Goal: Task Accomplishment & Management: Manage account settings

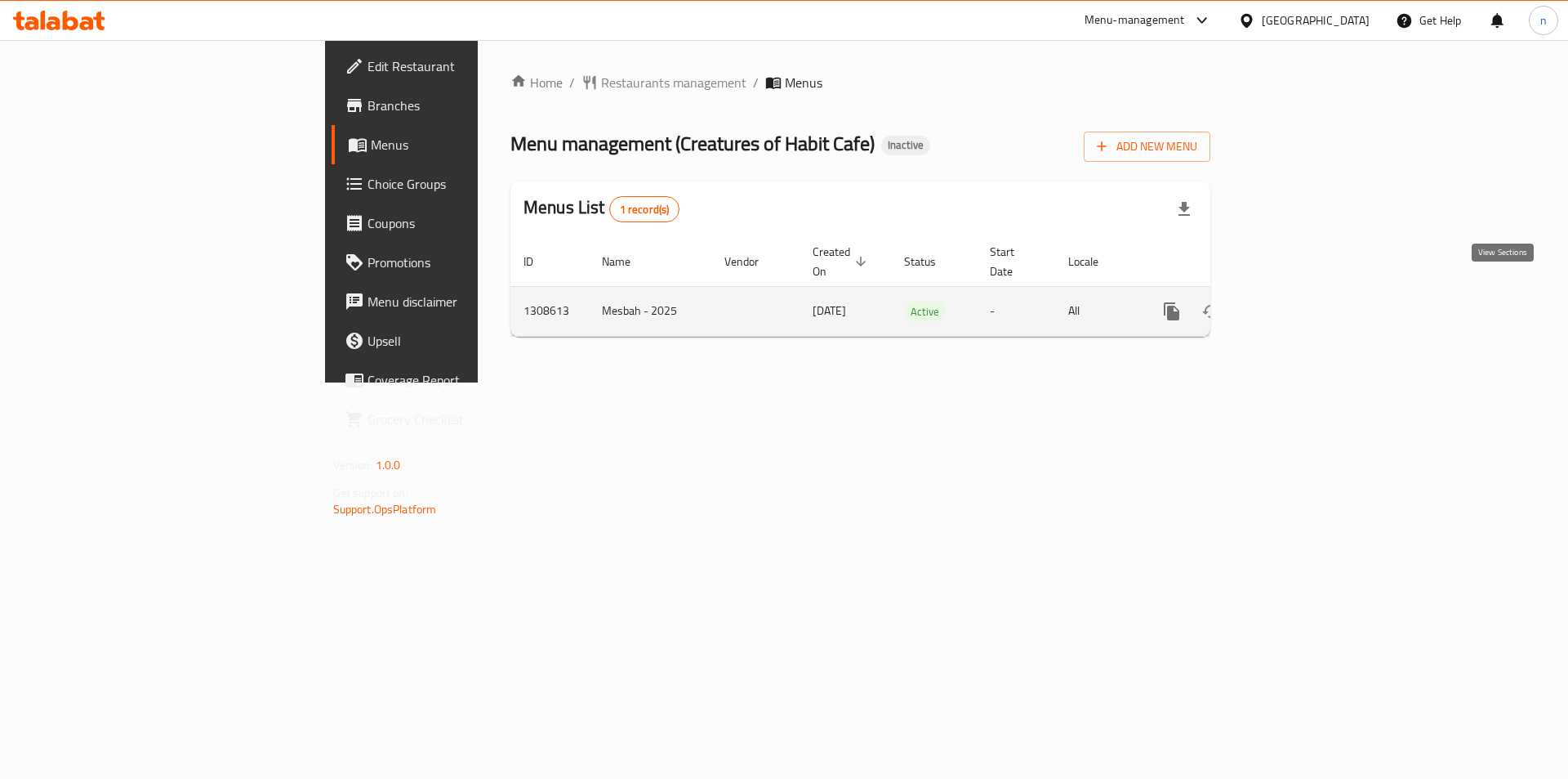
click at [1299, 302] on icon "enhanced table" at bounding box center [1290, 312] width 20 height 20
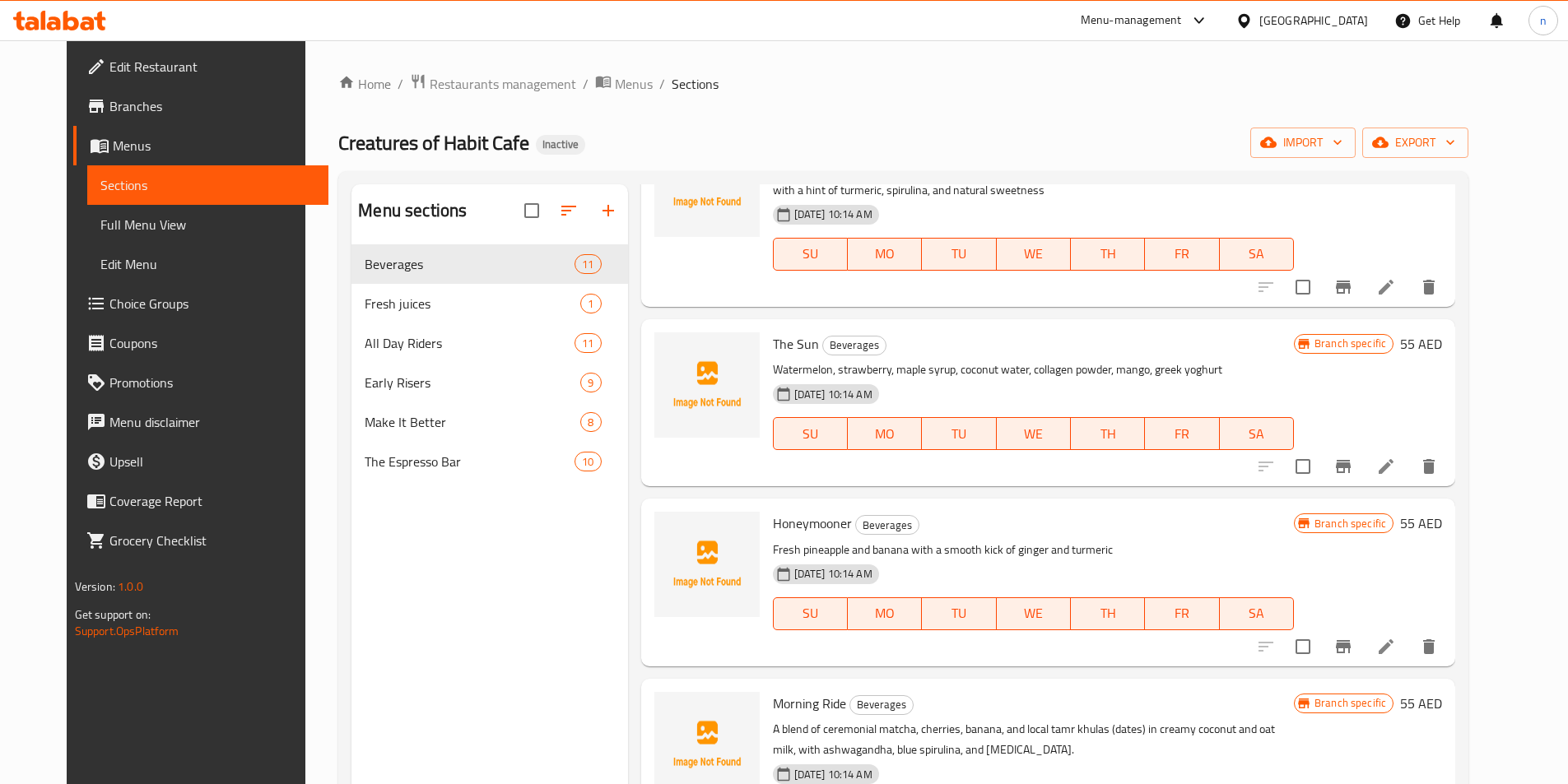
scroll to position [329, 0]
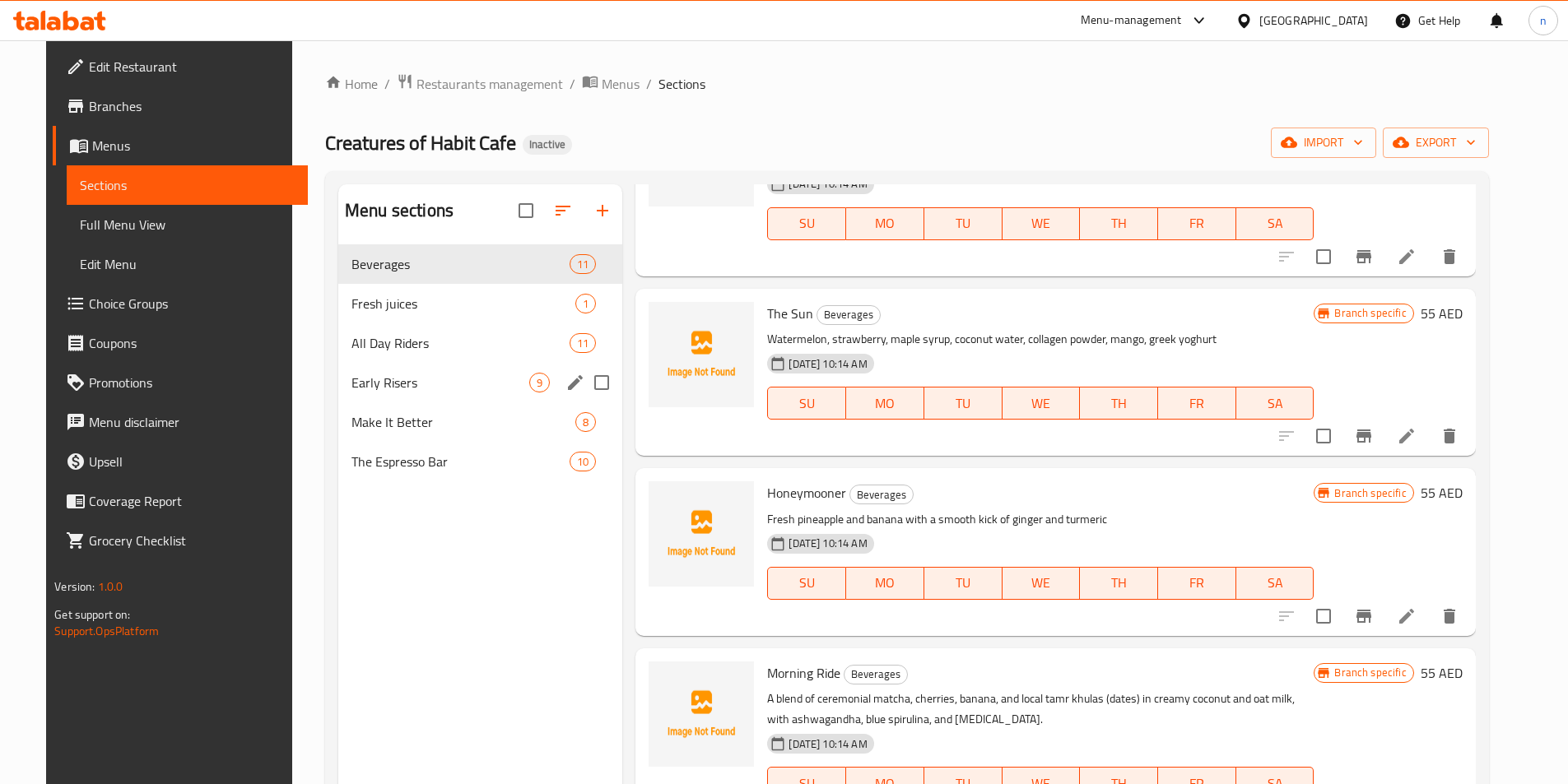
click at [423, 392] on div "Early Risers 9" at bounding box center [480, 382] width 284 height 39
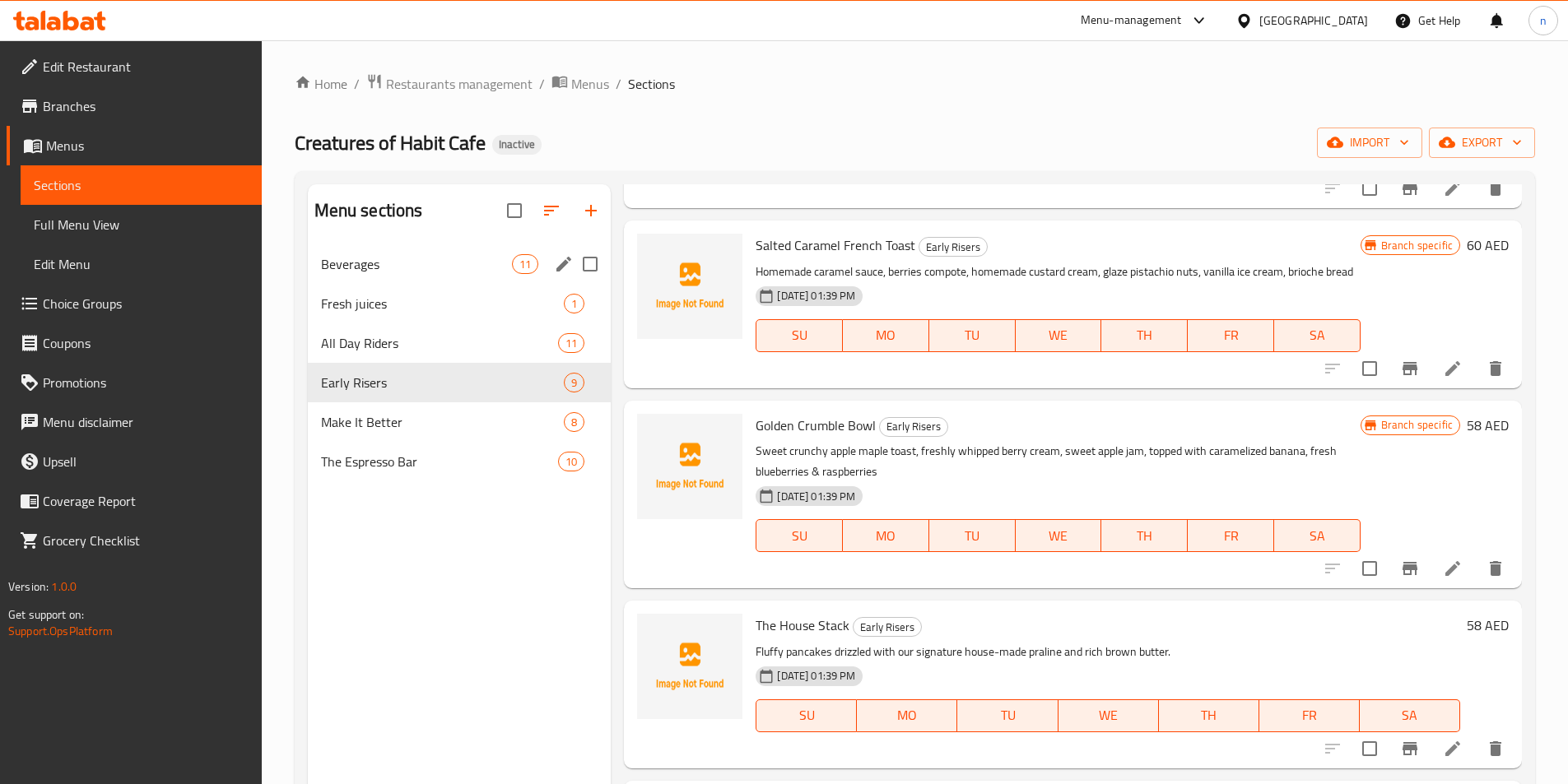
click at [426, 280] on div "Beverages 11" at bounding box center [459, 264] width 304 height 39
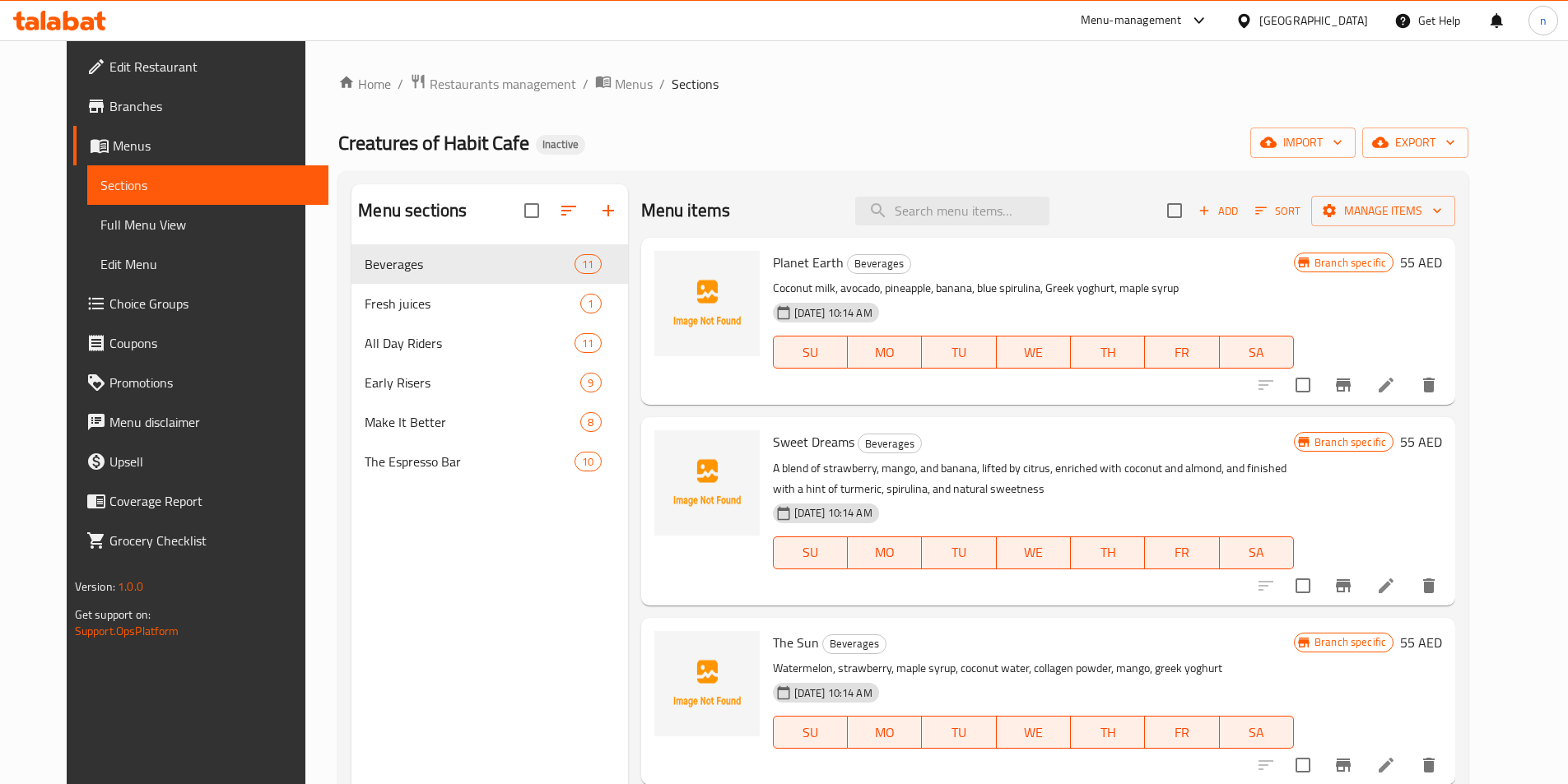
scroll to position [412, 0]
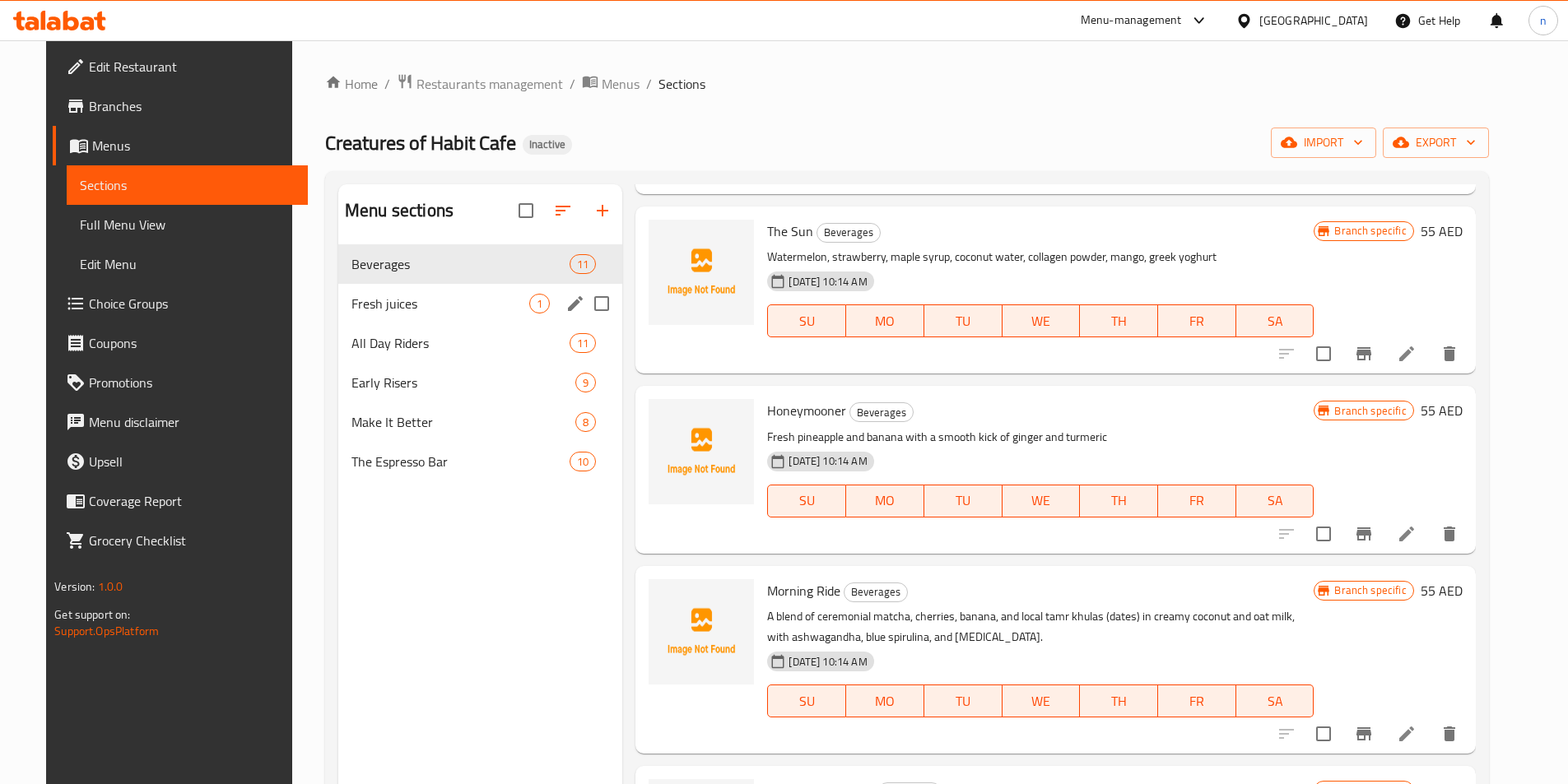
click at [431, 284] on div "Fresh juices 1" at bounding box center [480, 303] width 284 height 39
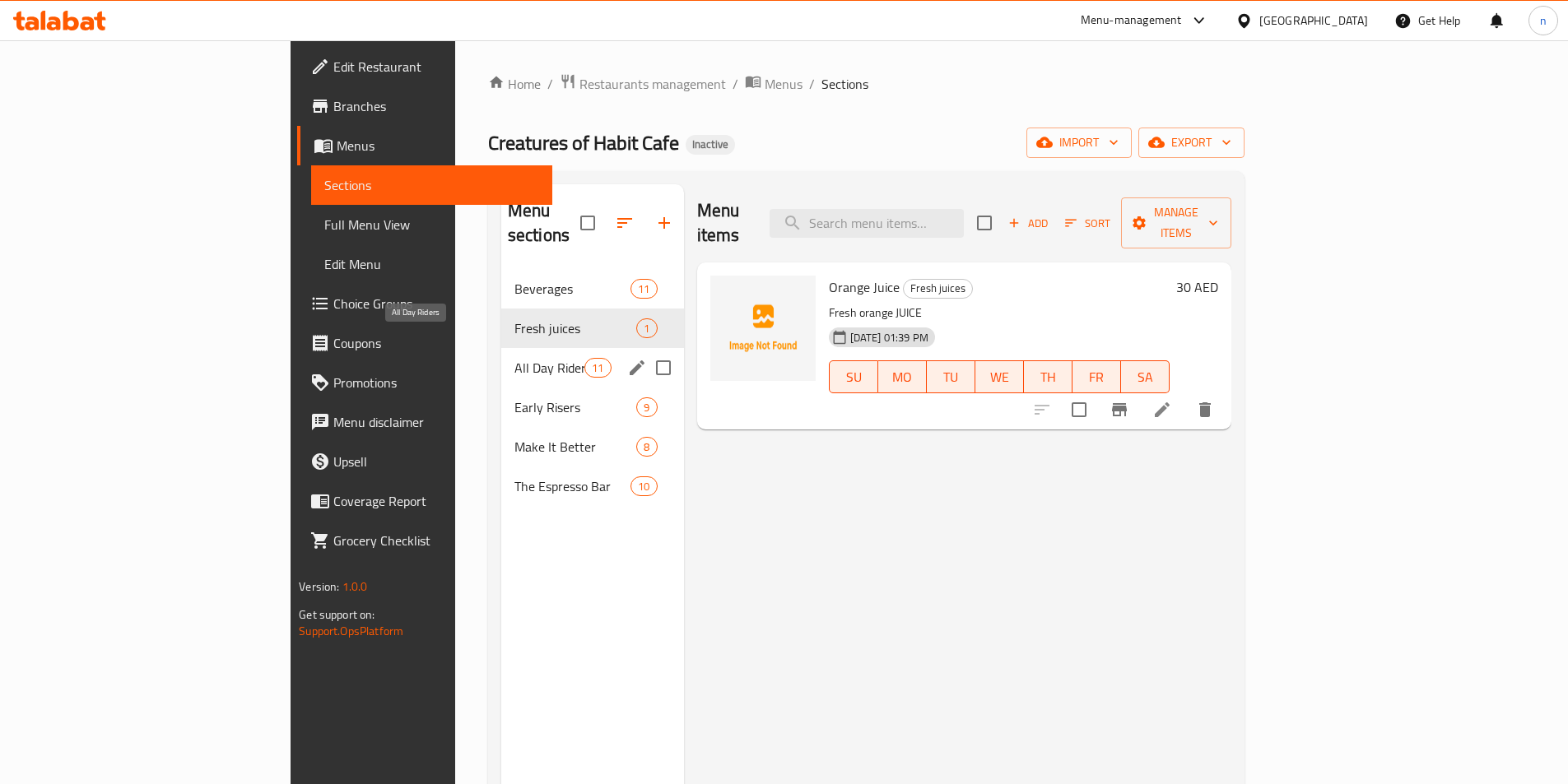
click at [515, 358] on span "All Day Riders" at bounding box center [550, 368] width 70 height 20
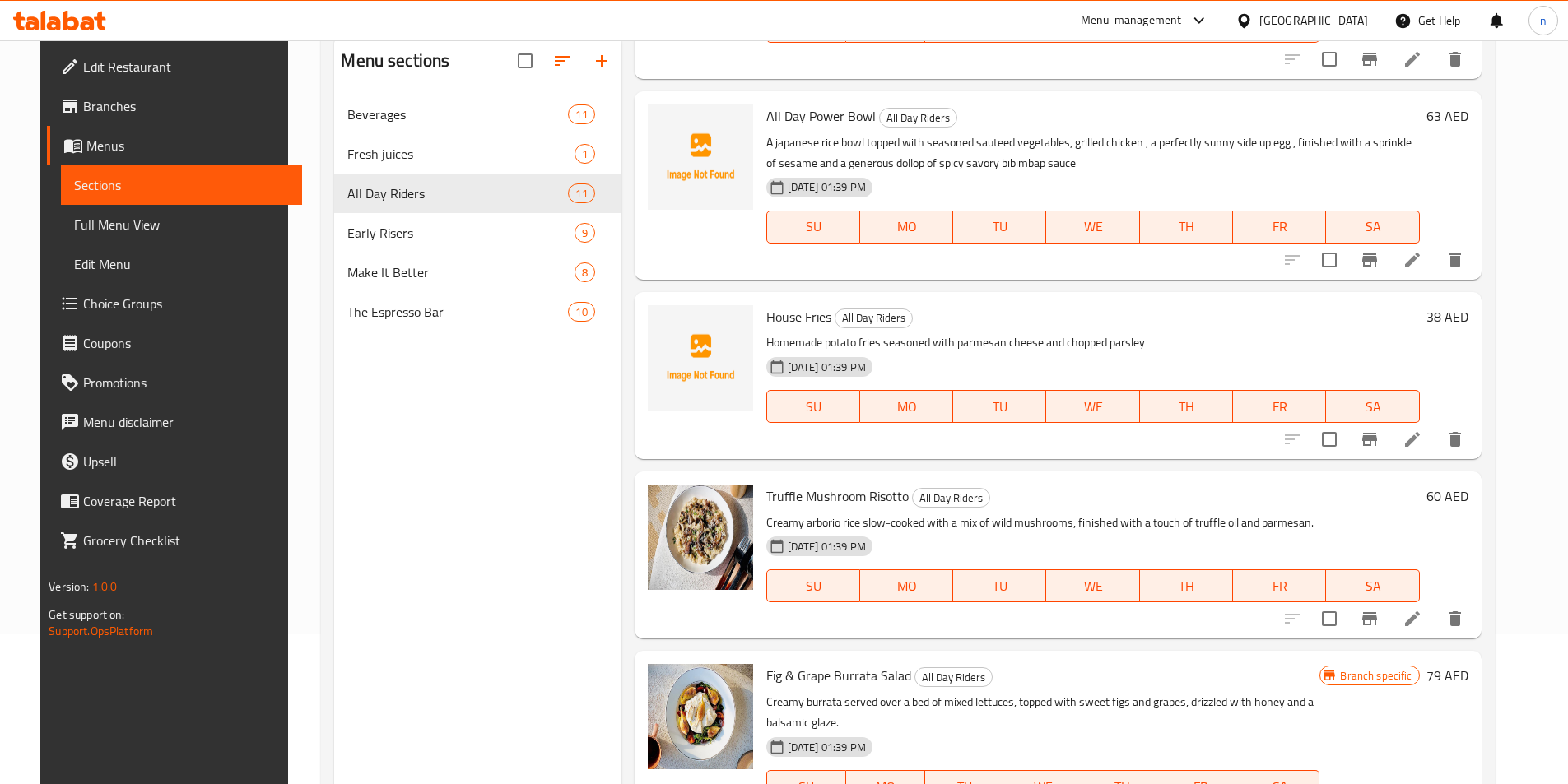
scroll to position [230, 0]
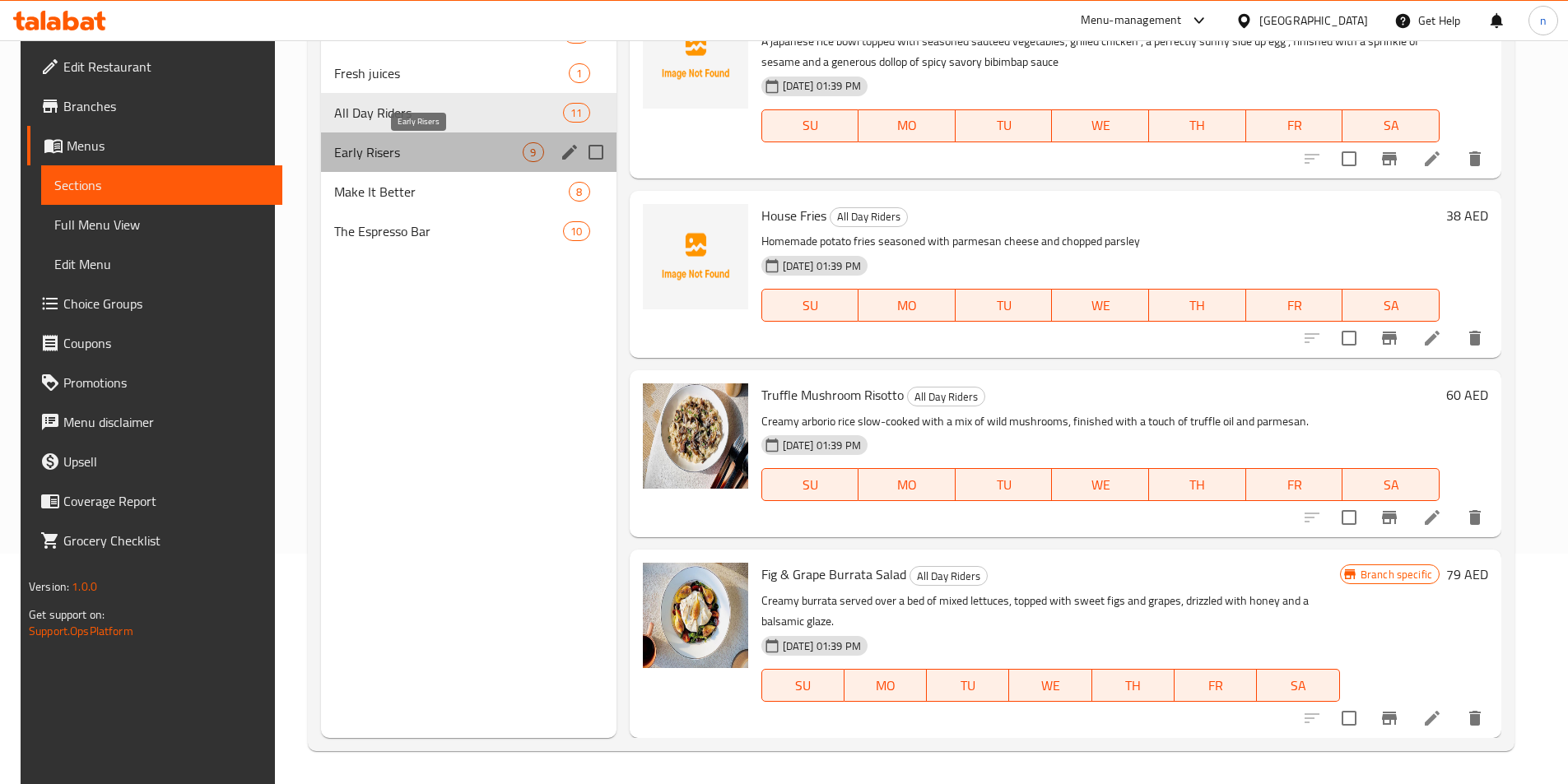
click at [430, 144] on span "Early Risers" at bounding box center [429, 152] width 189 height 20
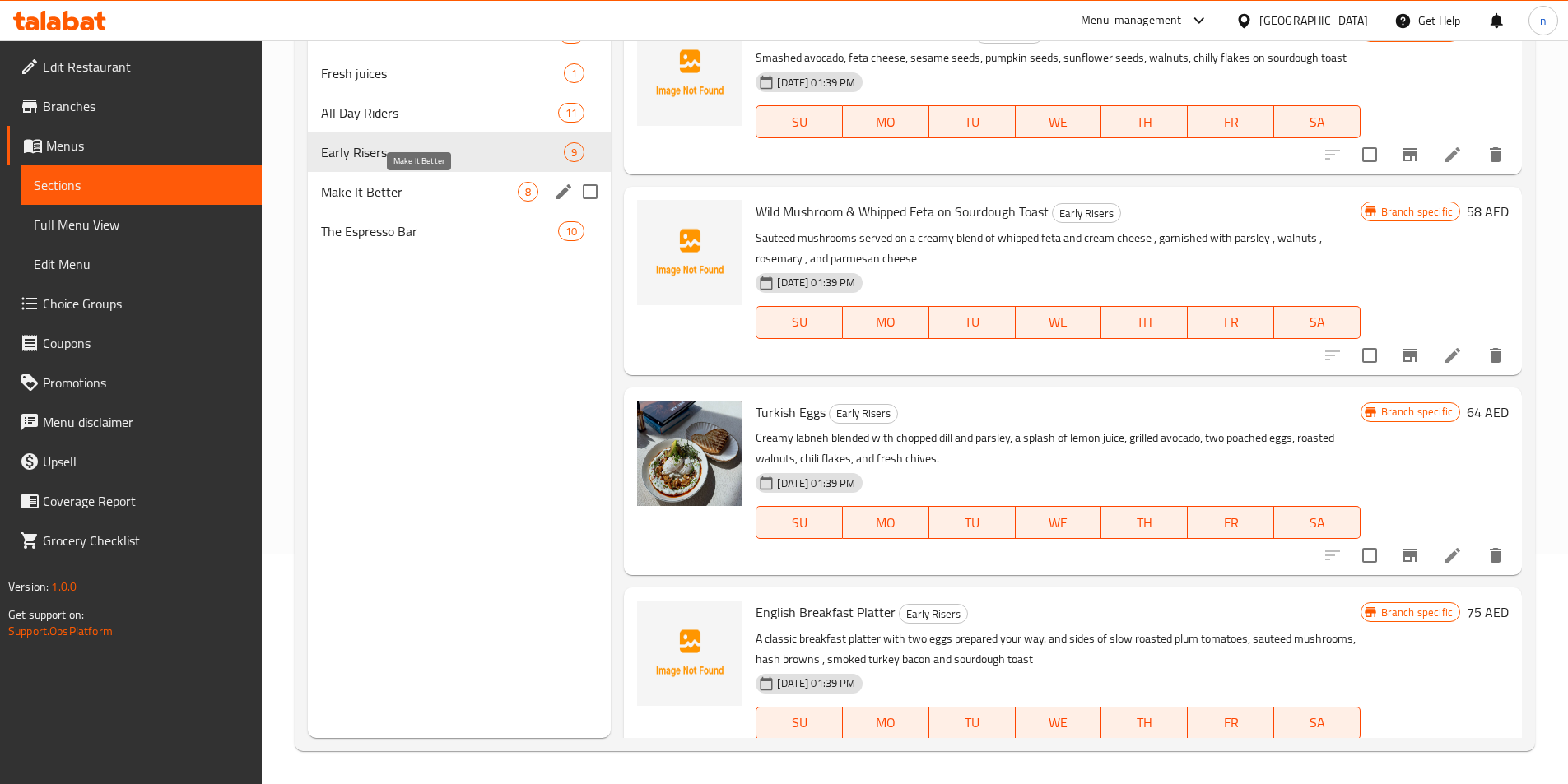
click at [384, 183] on span "Make It Better" at bounding box center [419, 192] width 197 height 20
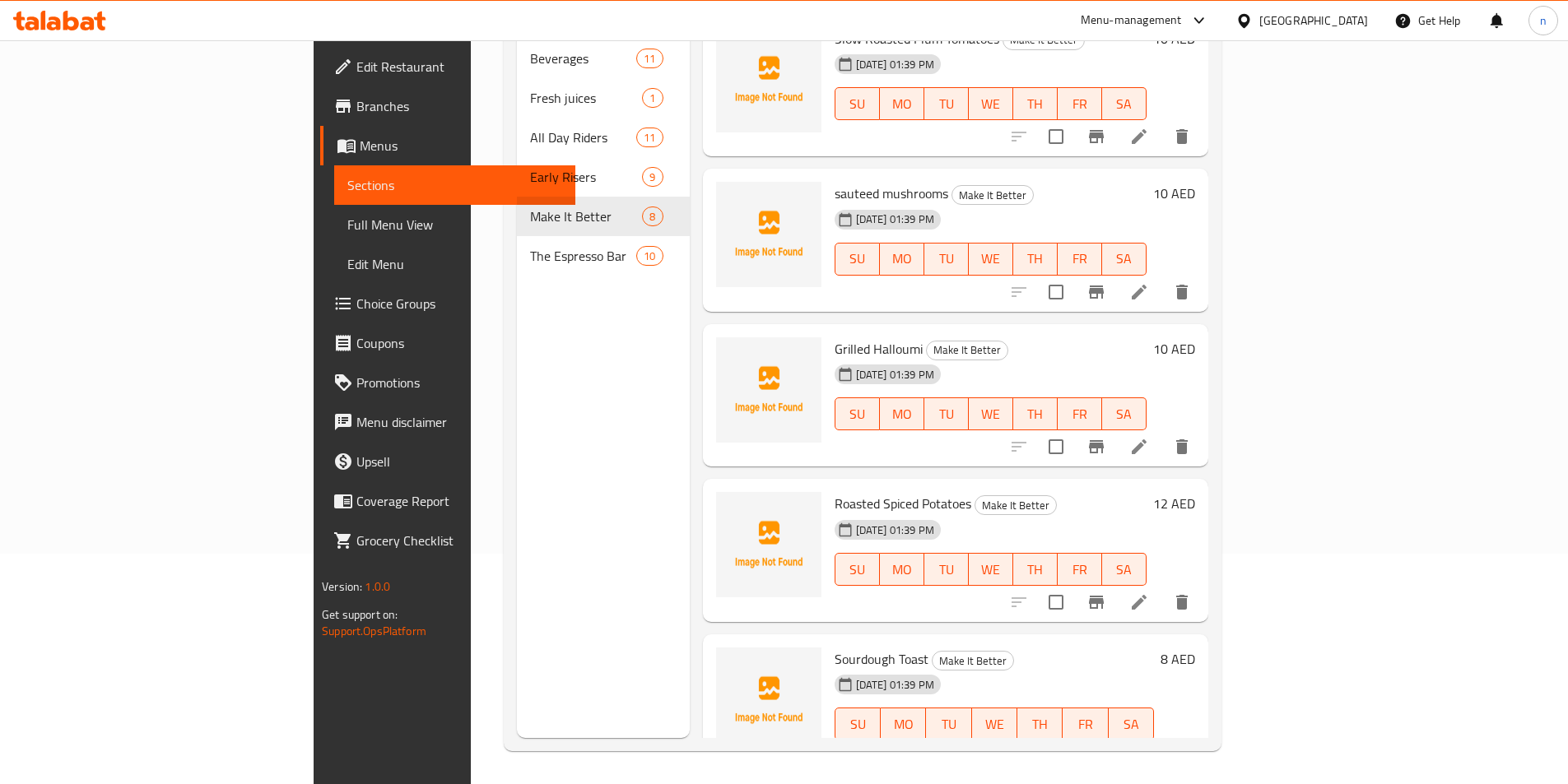
scroll to position [523, 0]
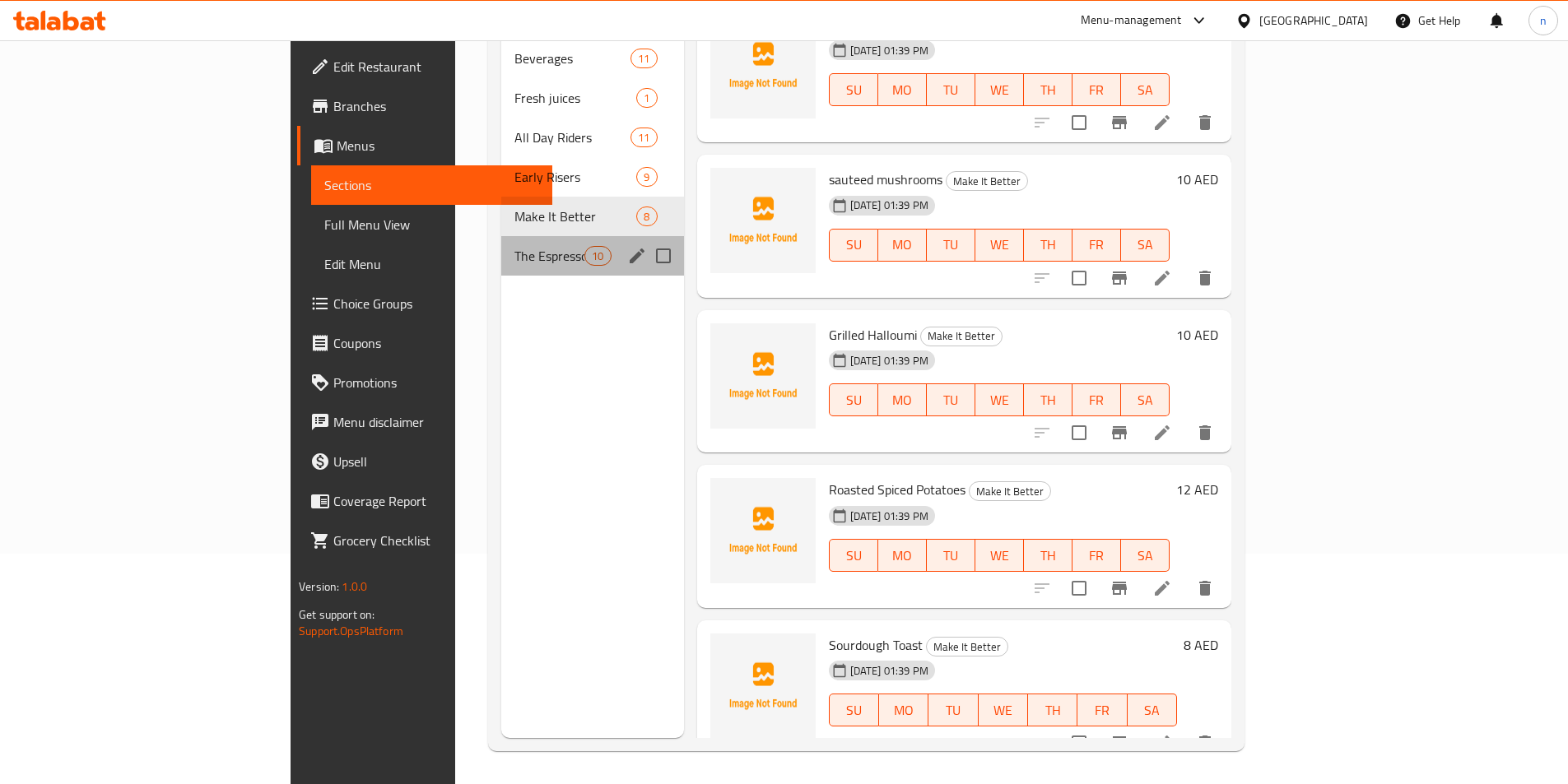
click at [501, 236] on div "The Espresso Bar 10" at bounding box center [592, 255] width 183 height 39
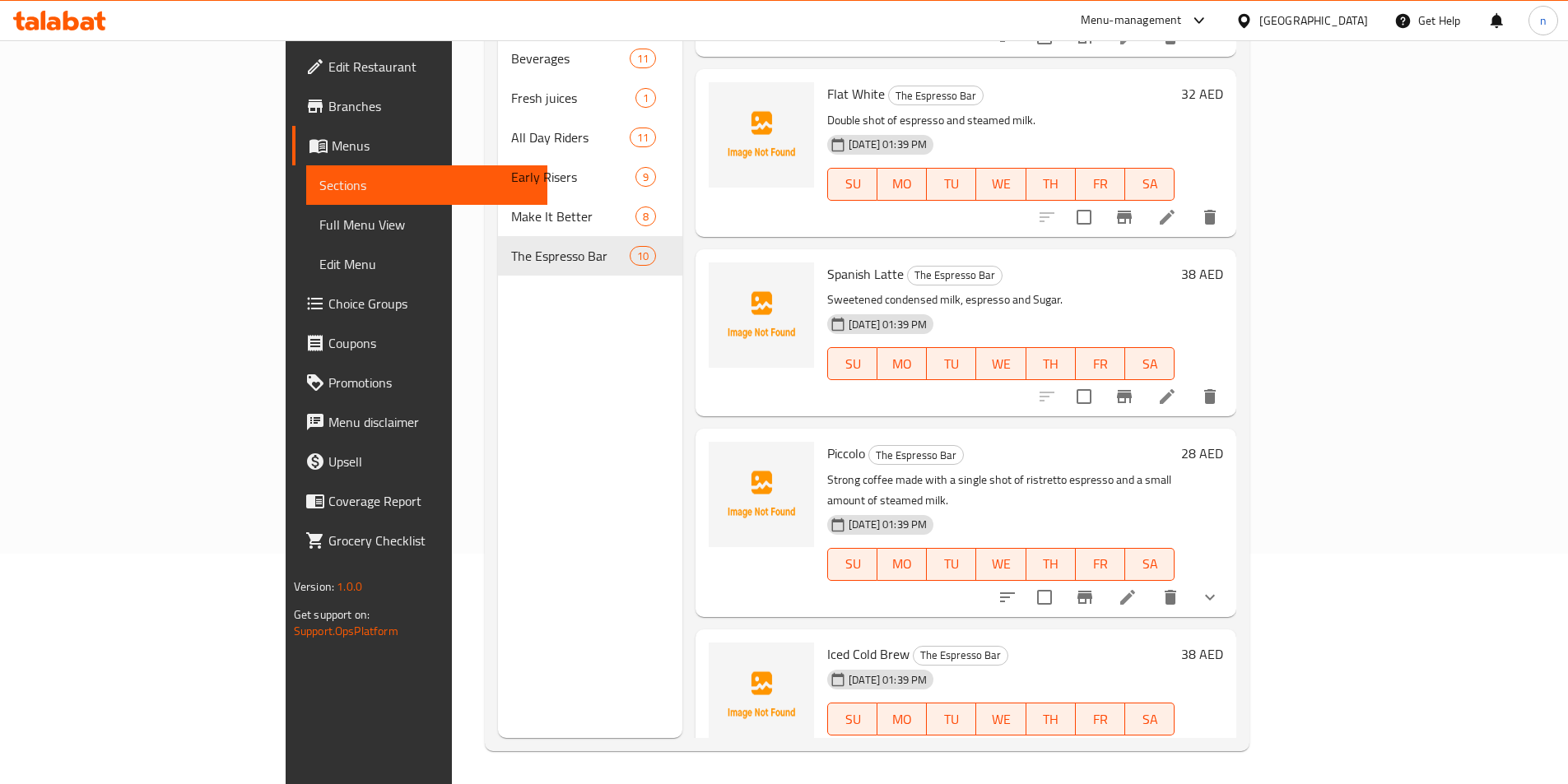
scroll to position [956, 0]
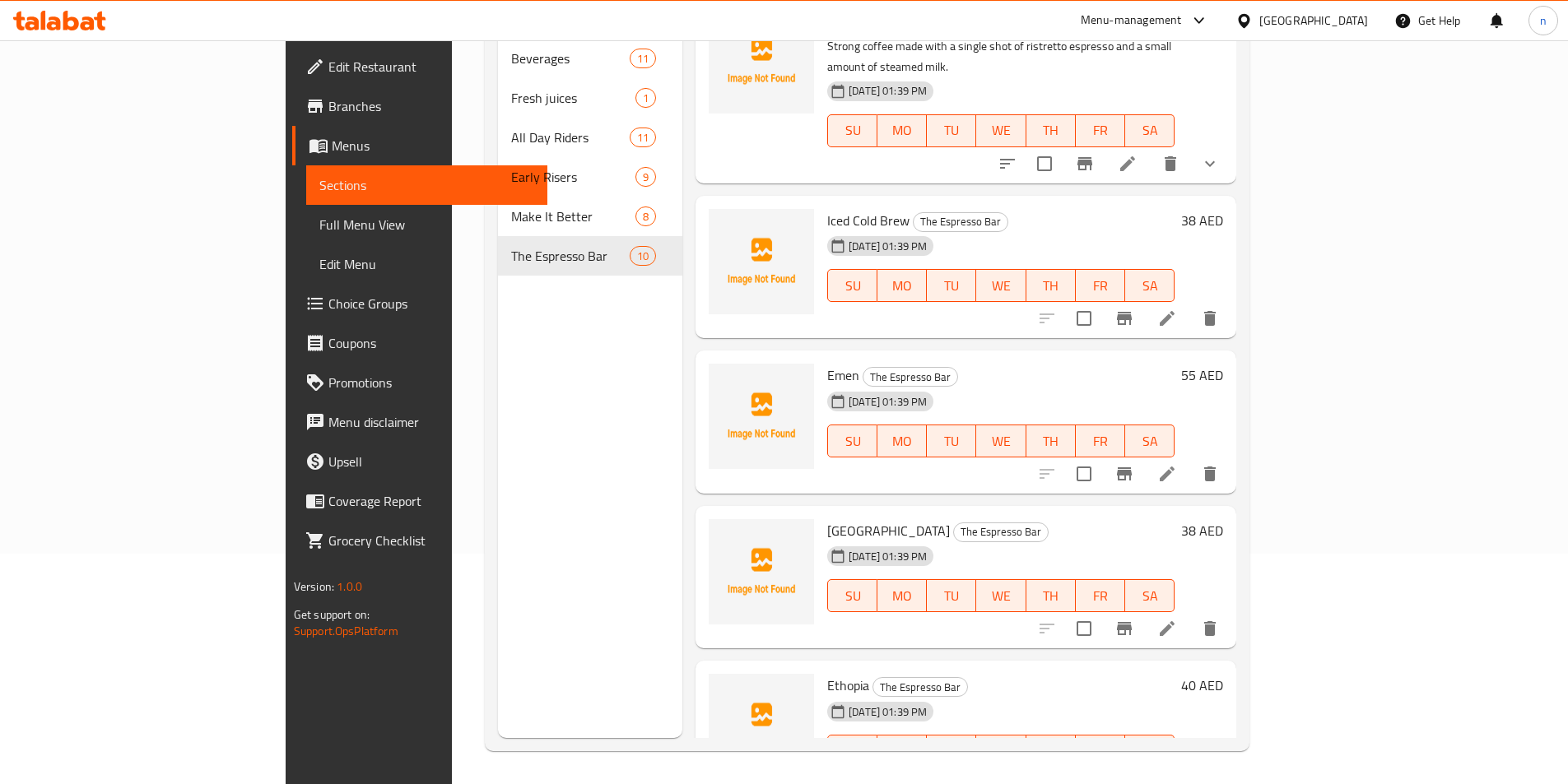
click at [1230, 299] on div at bounding box center [1128, 318] width 202 height 39
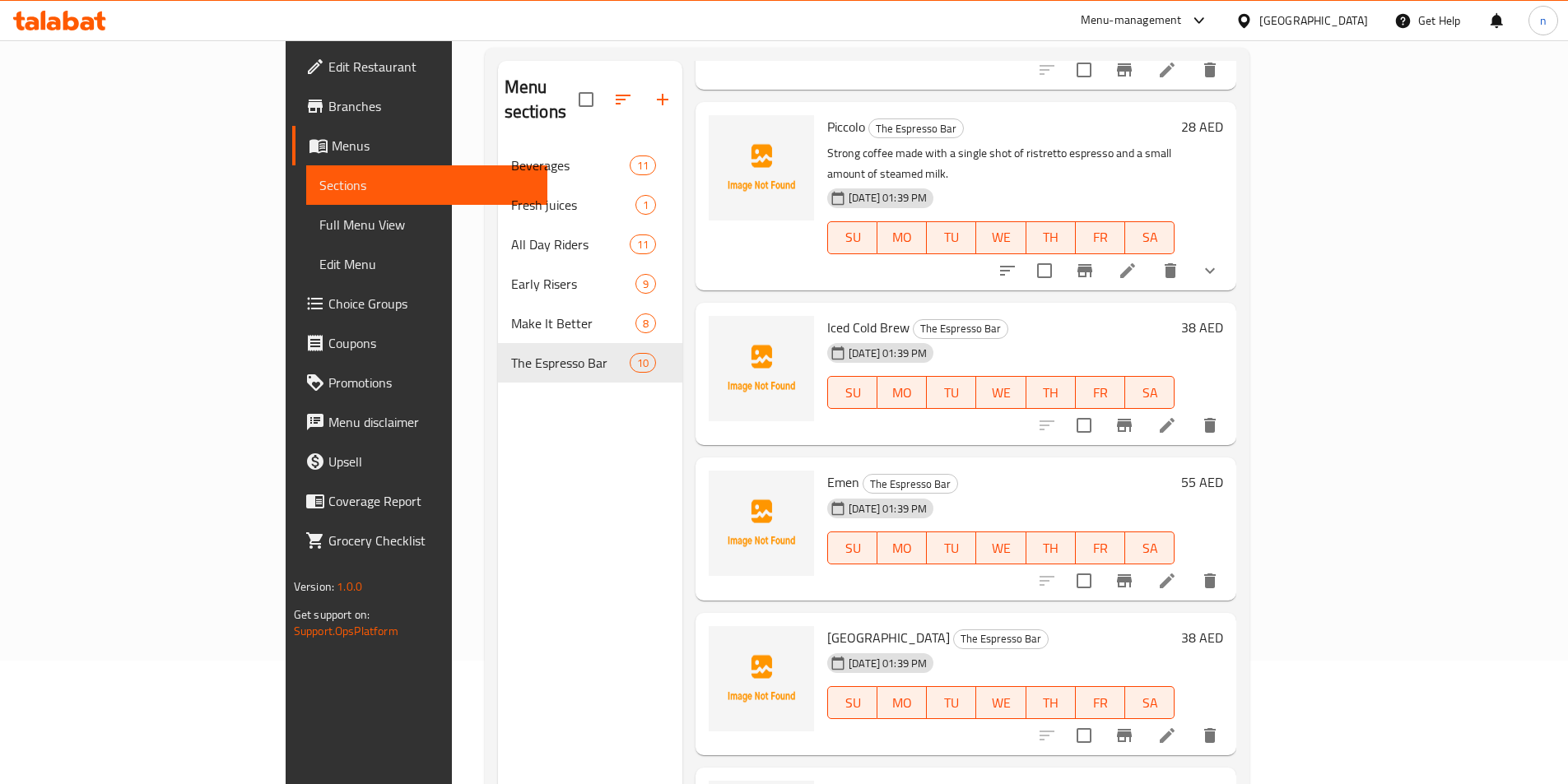
scroll to position [0, 0]
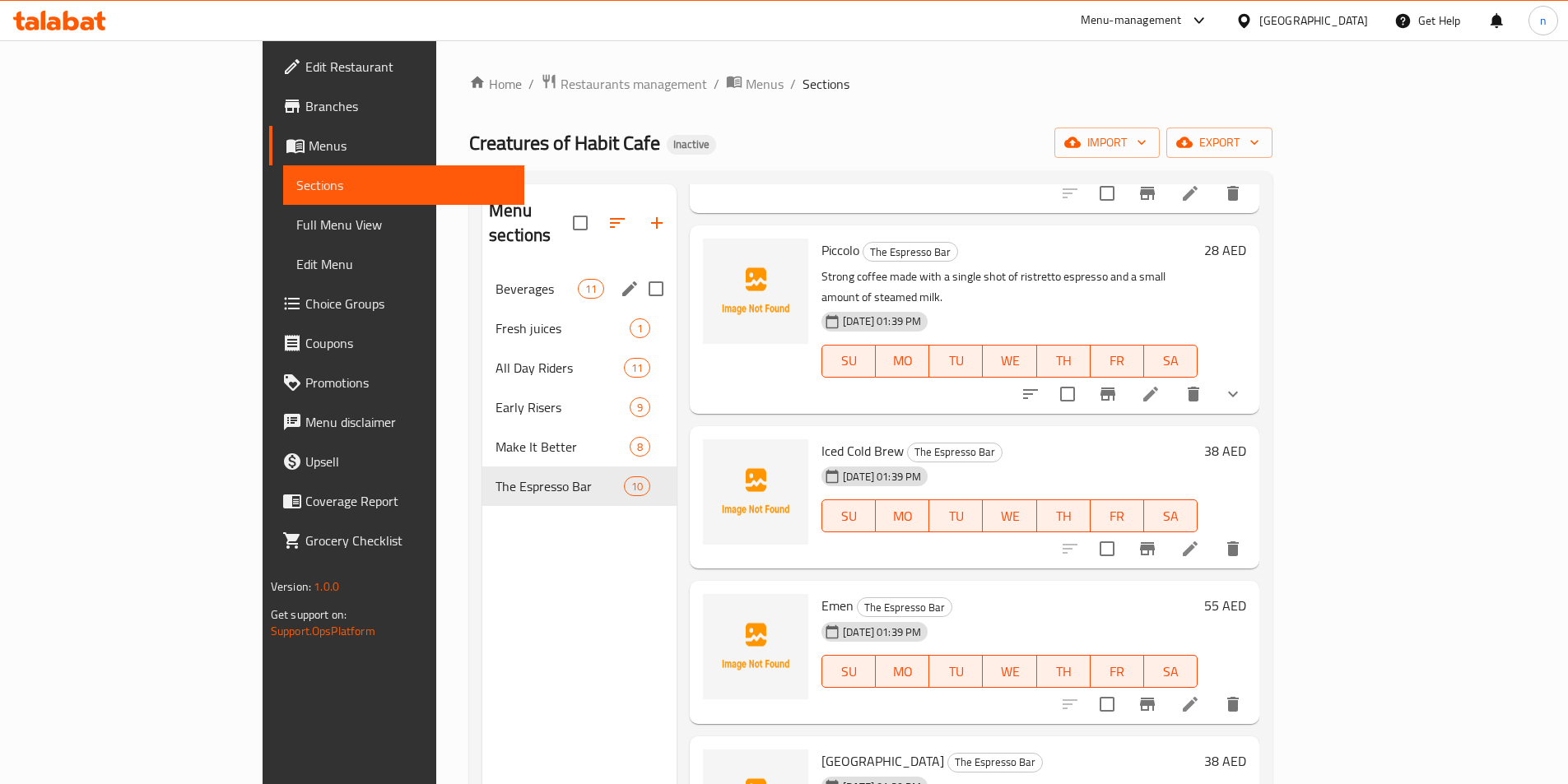
click at [482, 269] on div "Beverages 11" at bounding box center [579, 288] width 194 height 39
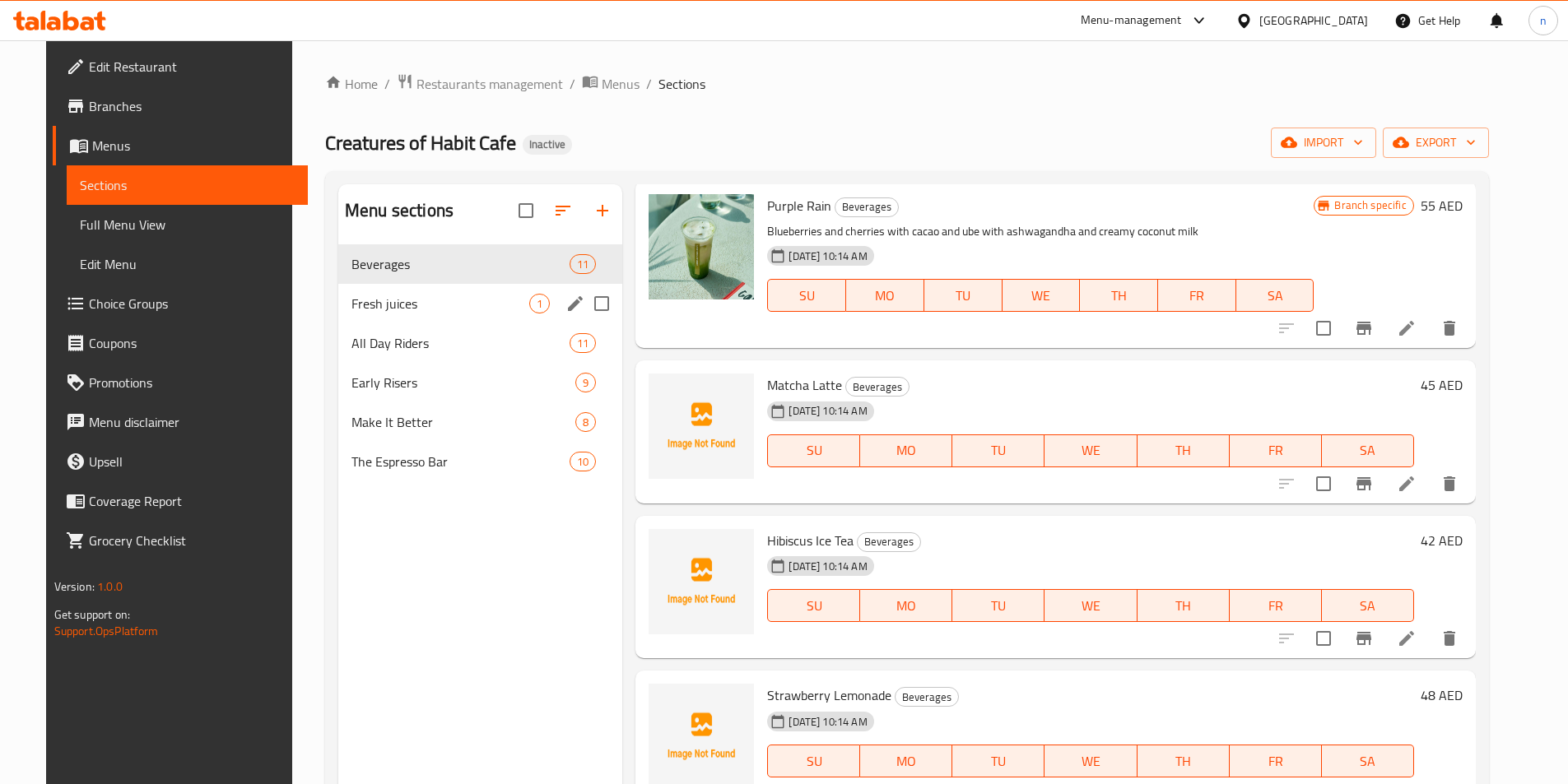
drag, startPoint x: 351, startPoint y: 314, endPoint x: 332, endPoint y: 329, distance: 24.2
click at [349, 313] on div "Fresh juices 1" at bounding box center [480, 303] width 284 height 39
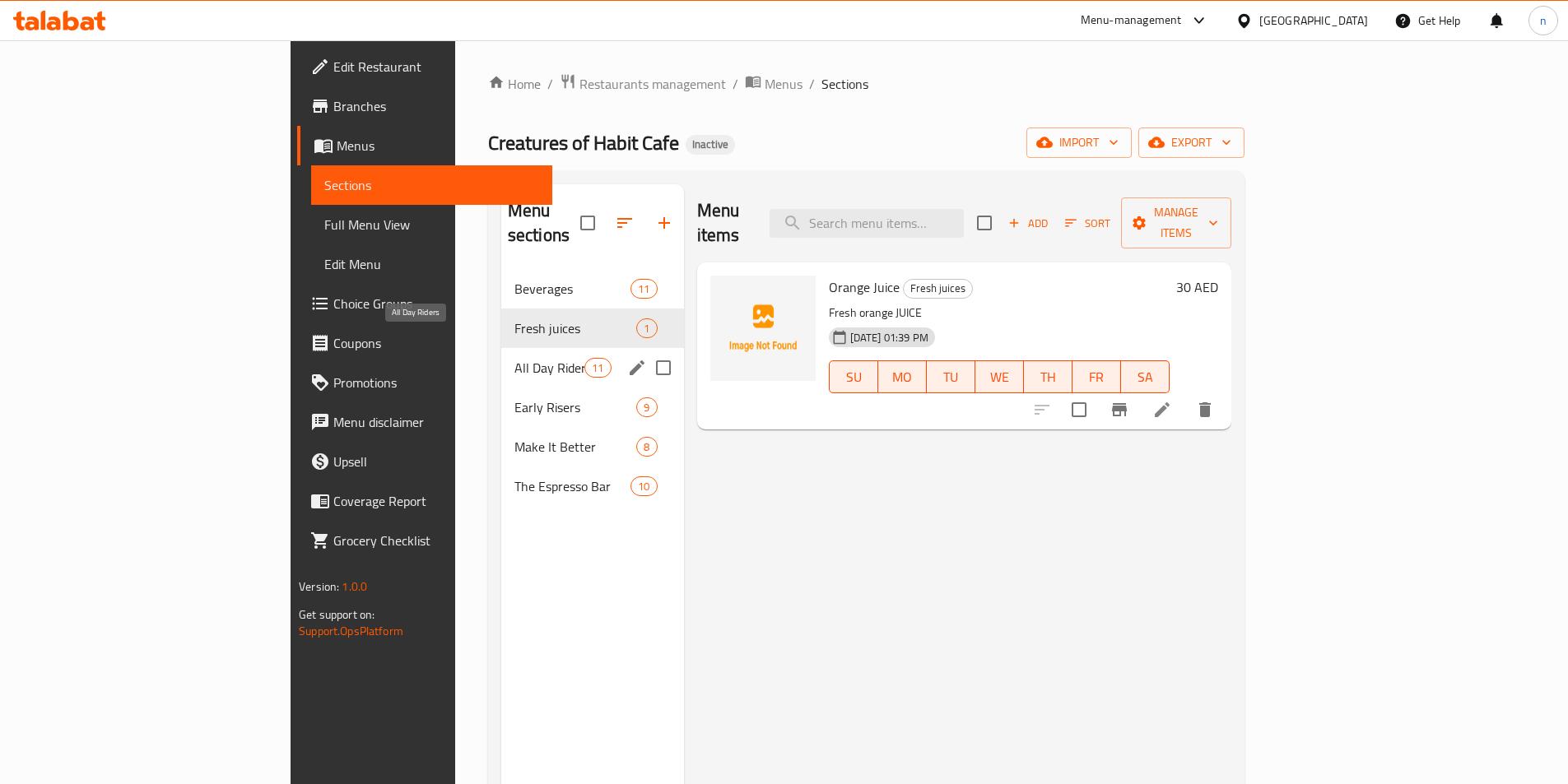
click at [515, 358] on span "All Day Riders" at bounding box center [550, 368] width 70 height 20
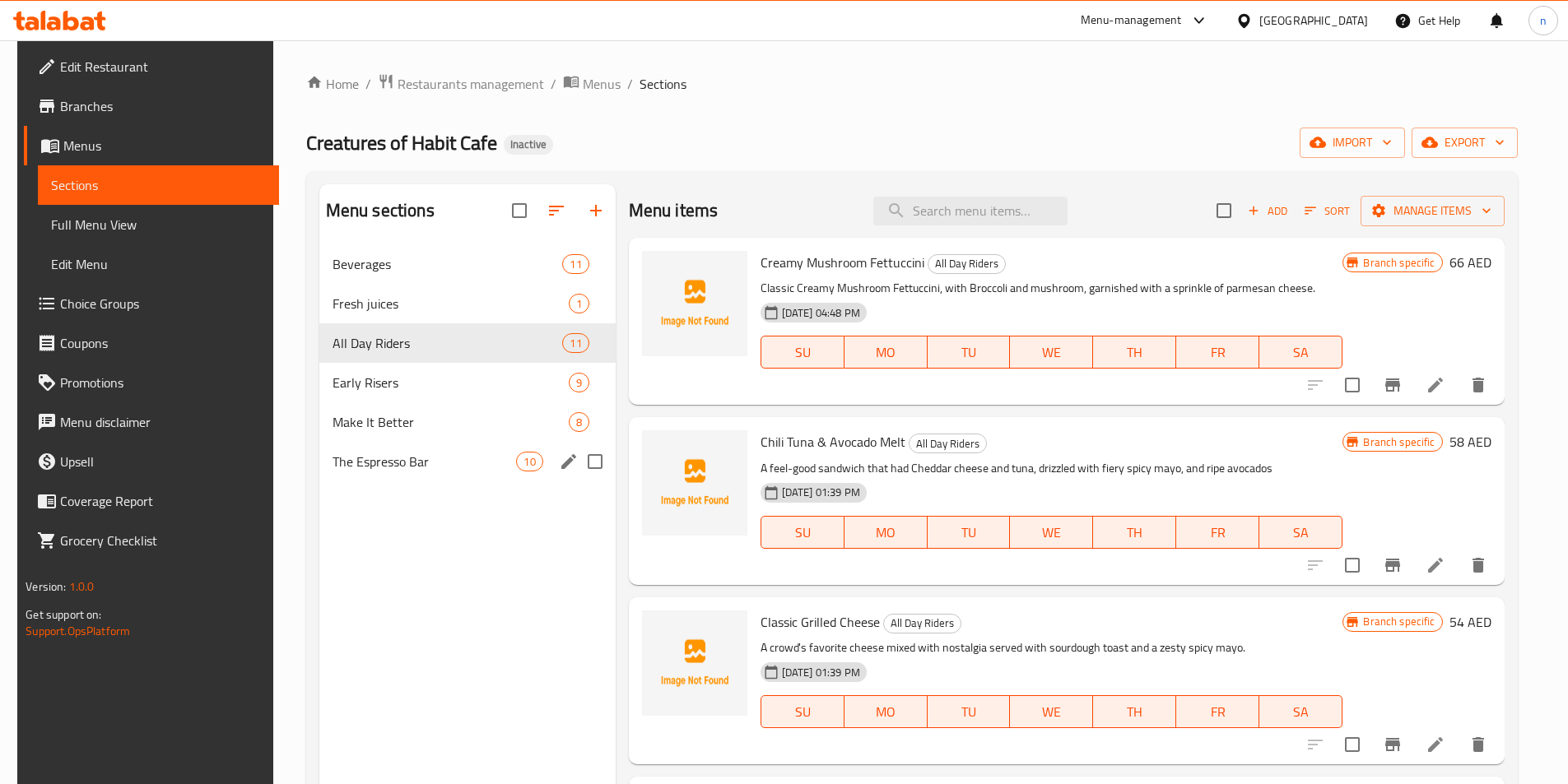
click at [427, 454] on span "The Espresso Bar" at bounding box center [424, 462] width 185 height 20
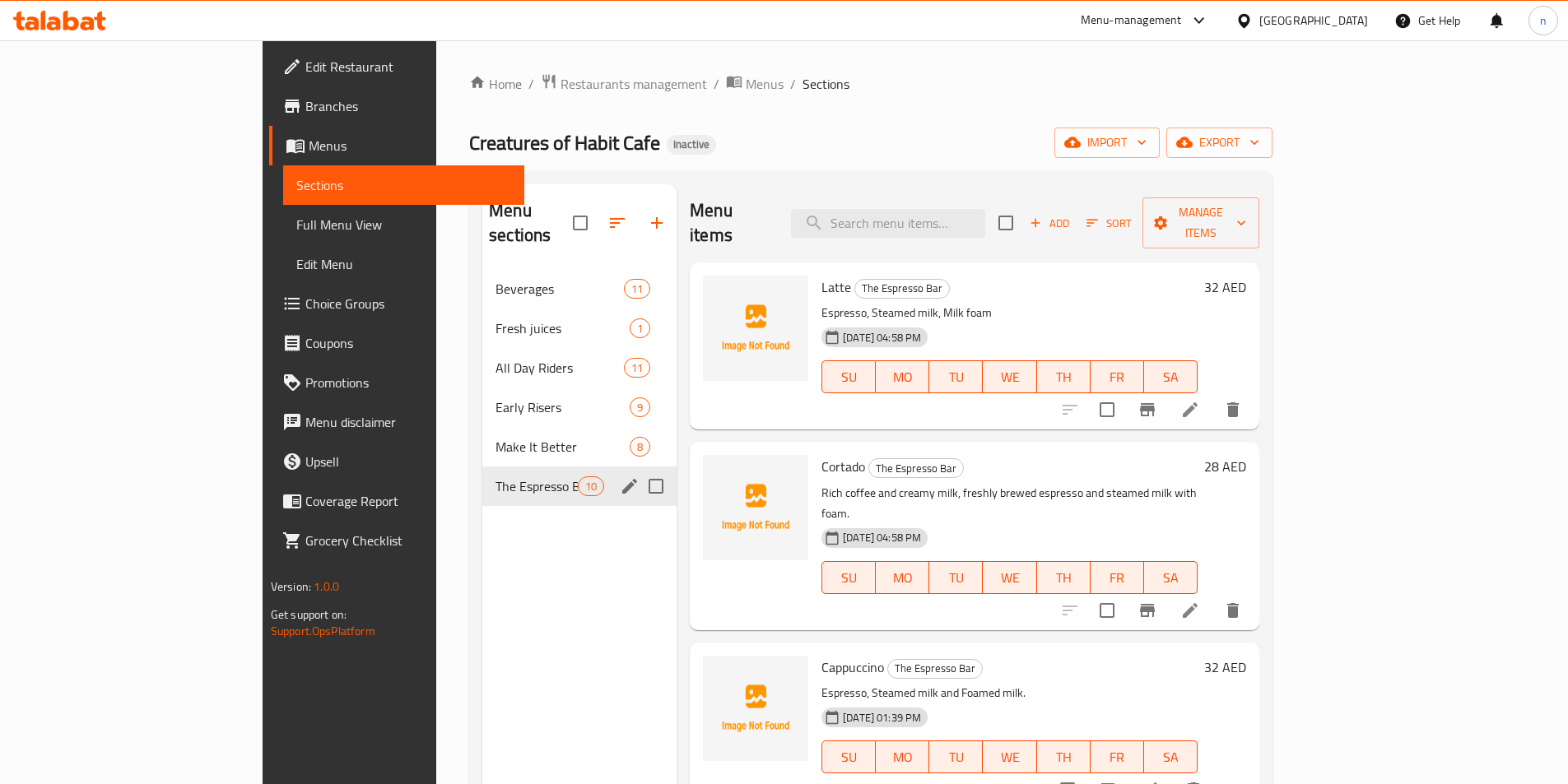
click at [495, 476] on span "The Espresso Bar" at bounding box center [536, 486] width 83 height 20
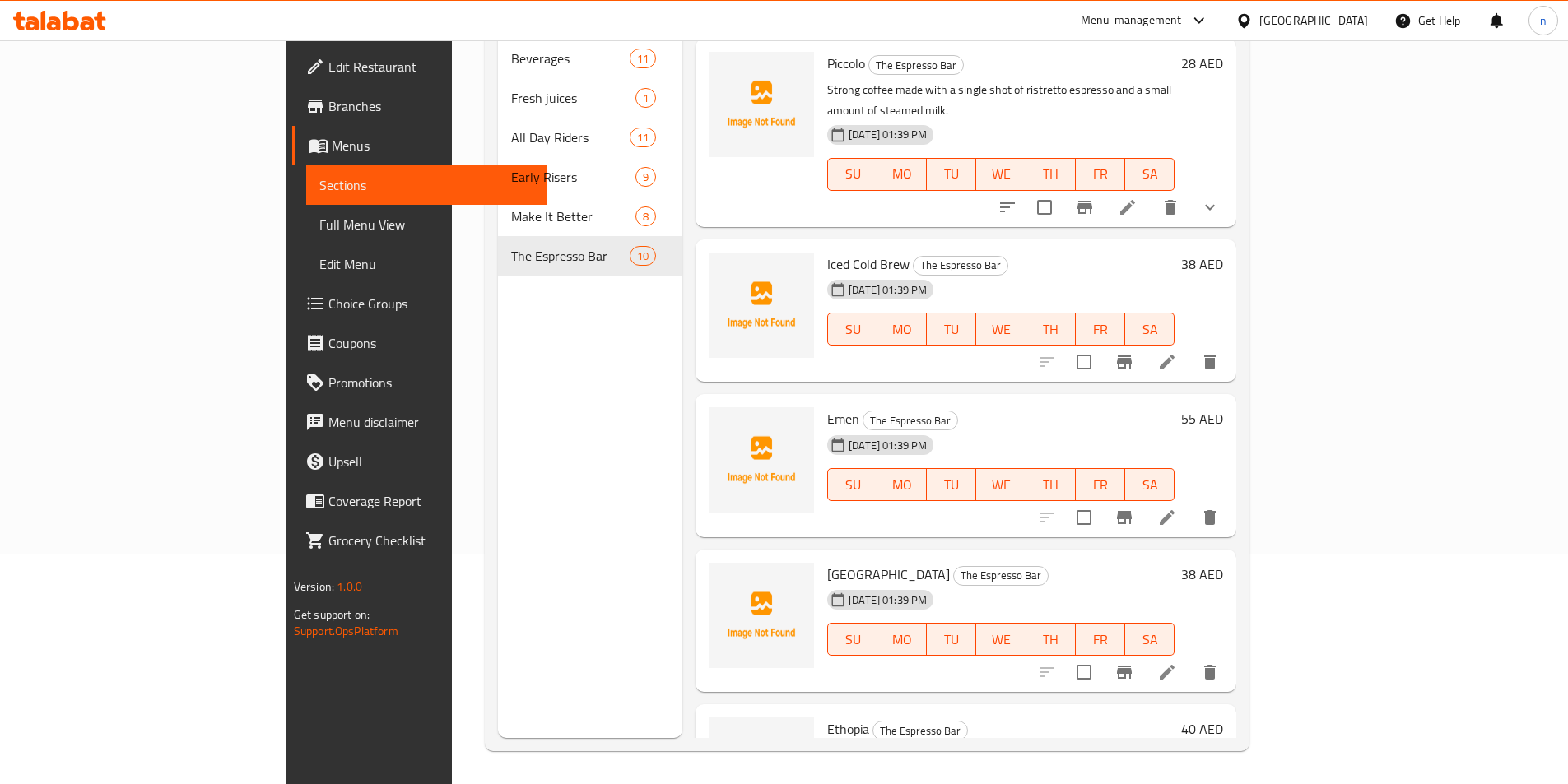
scroll to position [956, 0]
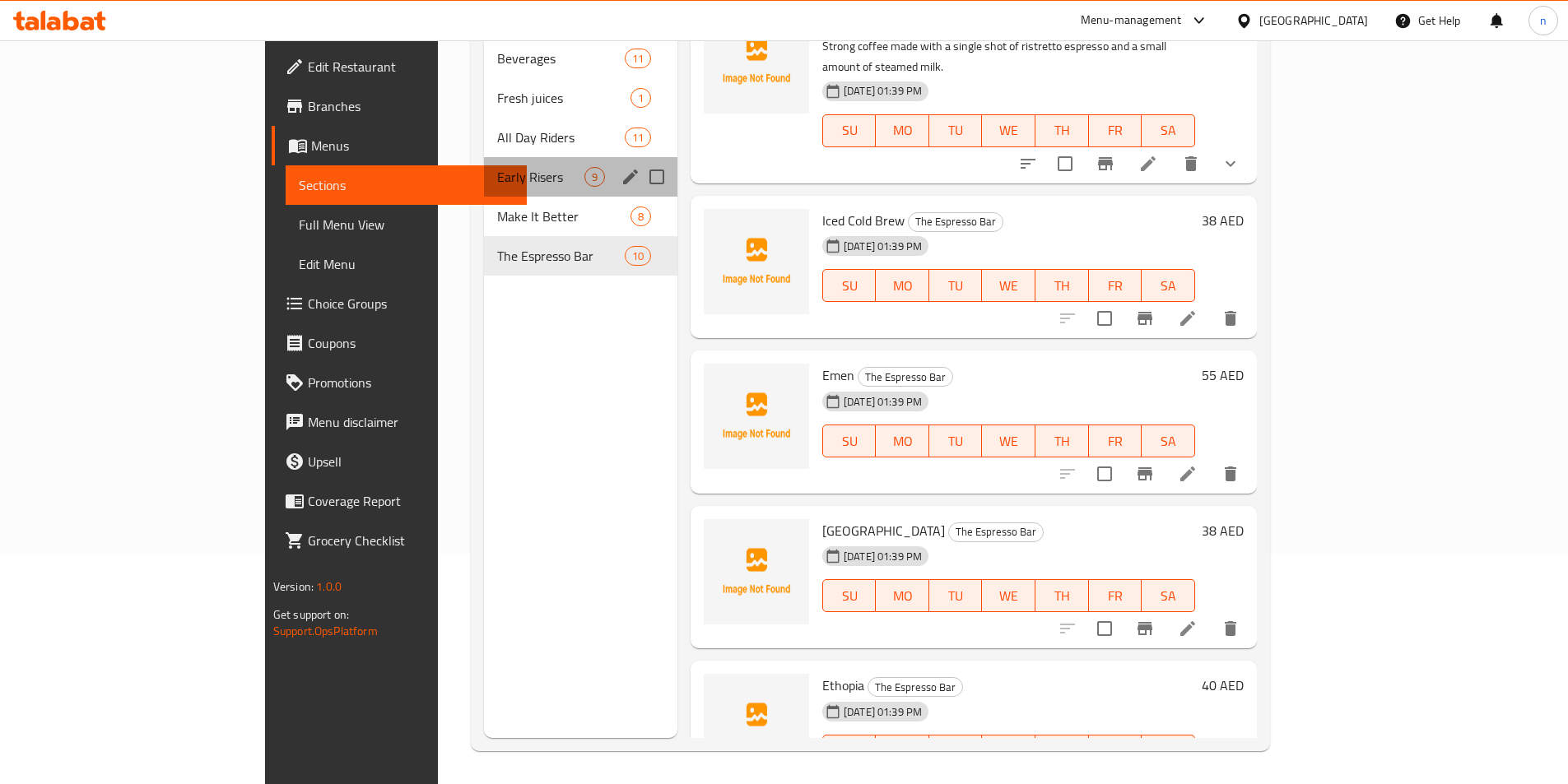
click at [484, 157] on div "Early Risers 9" at bounding box center [581, 176] width 194 height 39
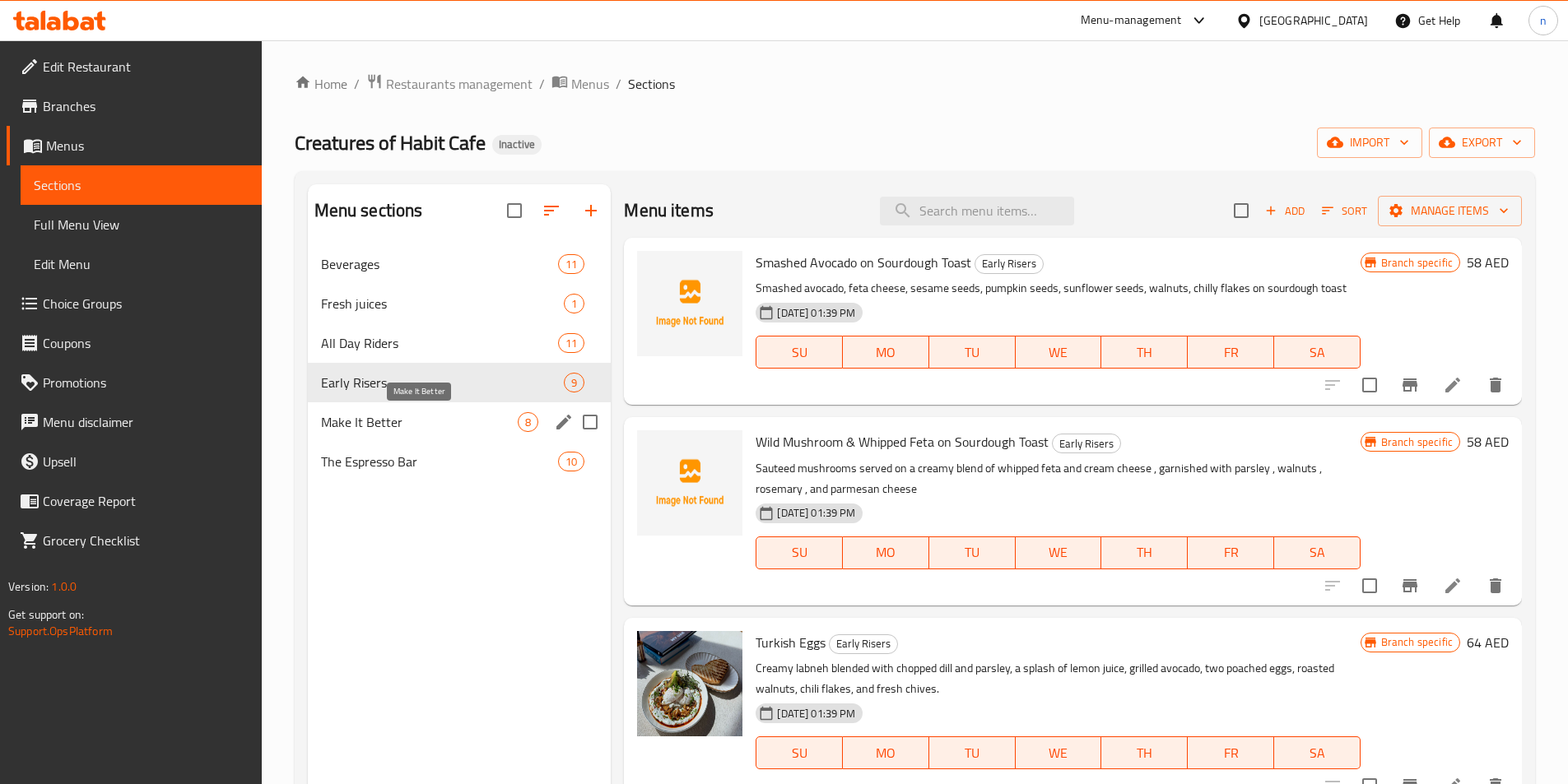
click at [393, 421] on span "Make It Better" at bounding box center [419, 422] width 197 height 20
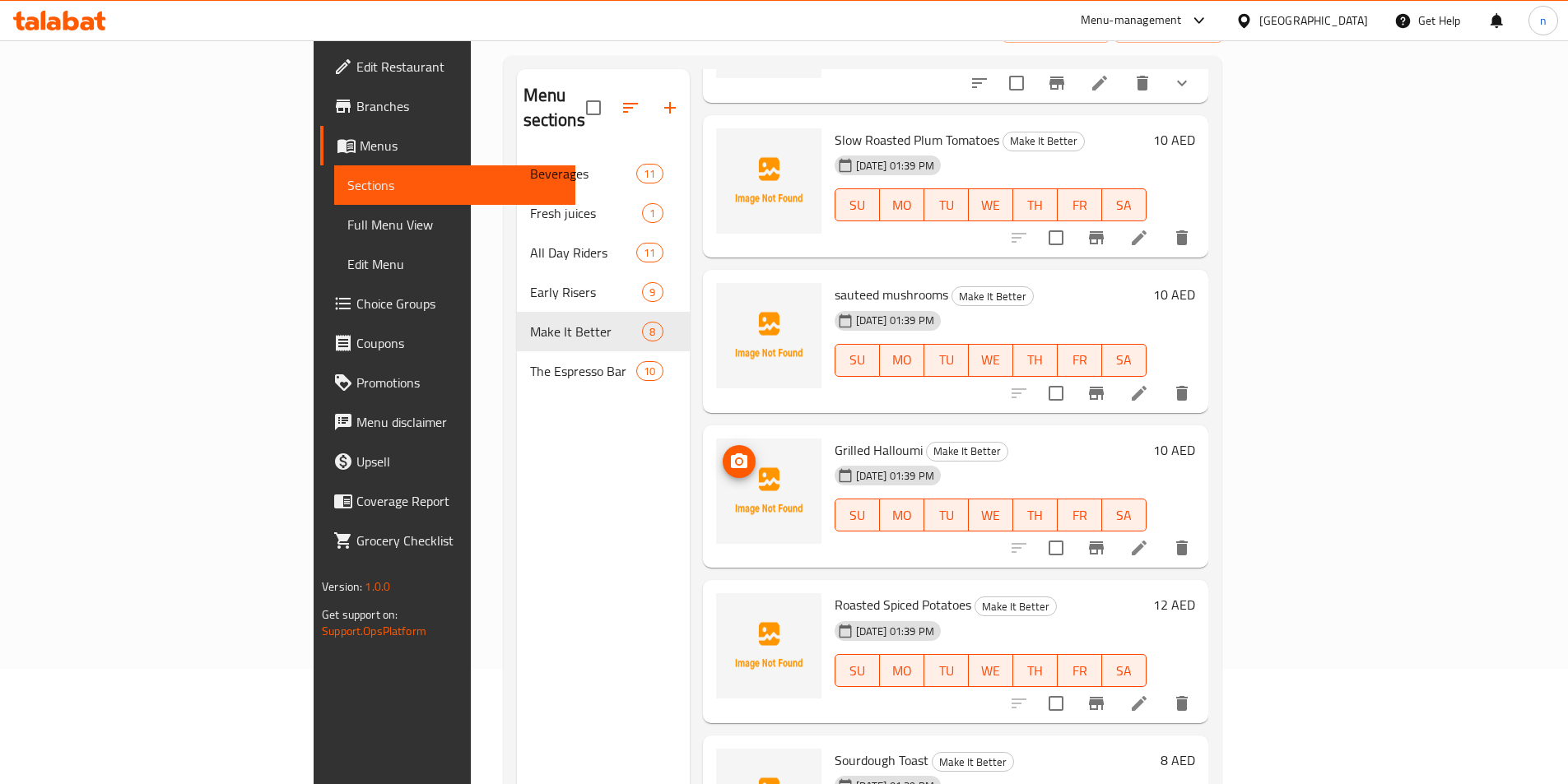
scroll to position [230, 0]
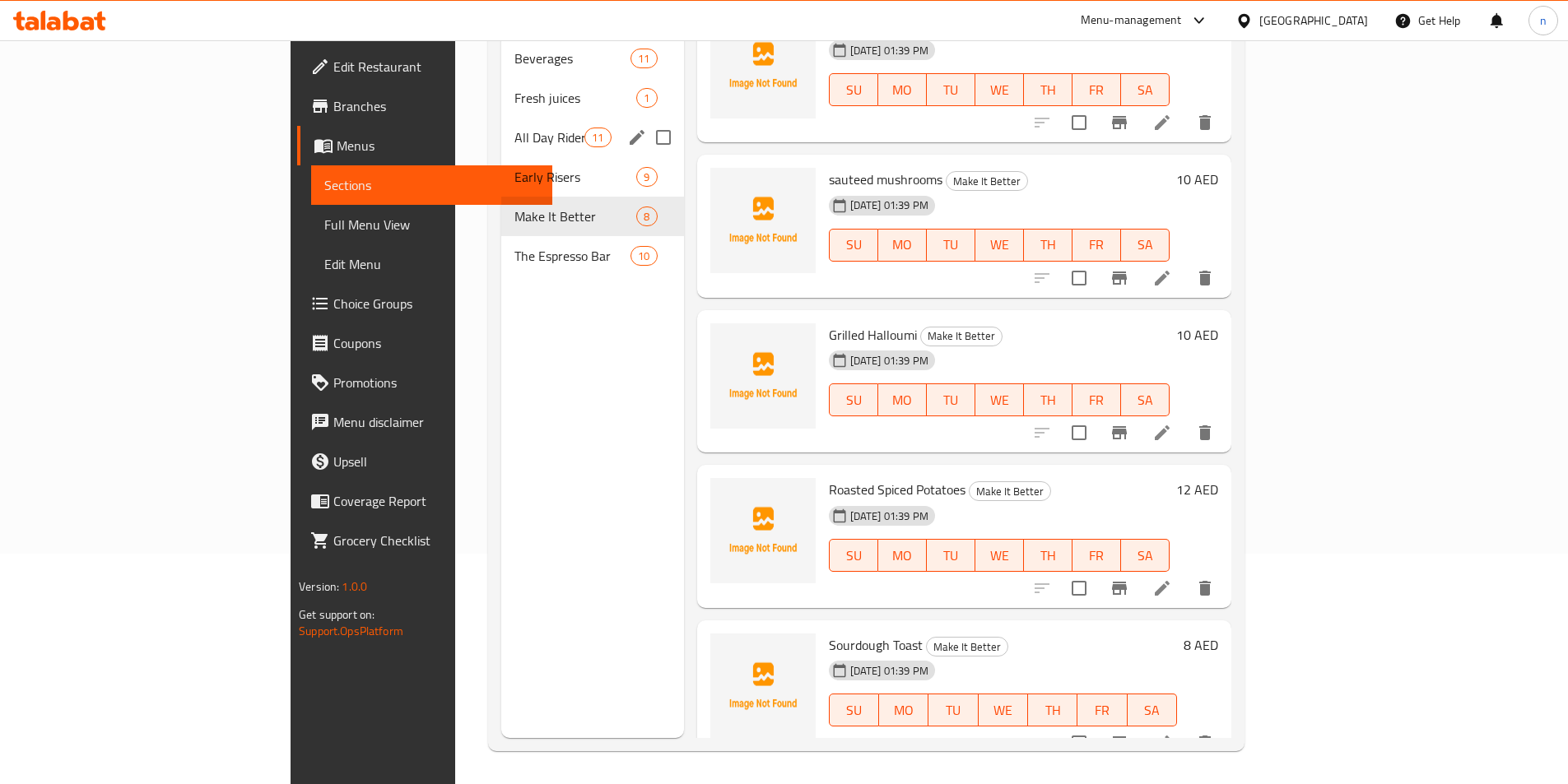
click at [501, 124] on div "All Day Riders 11" at bounding box center [592, 137] width 183 height 39
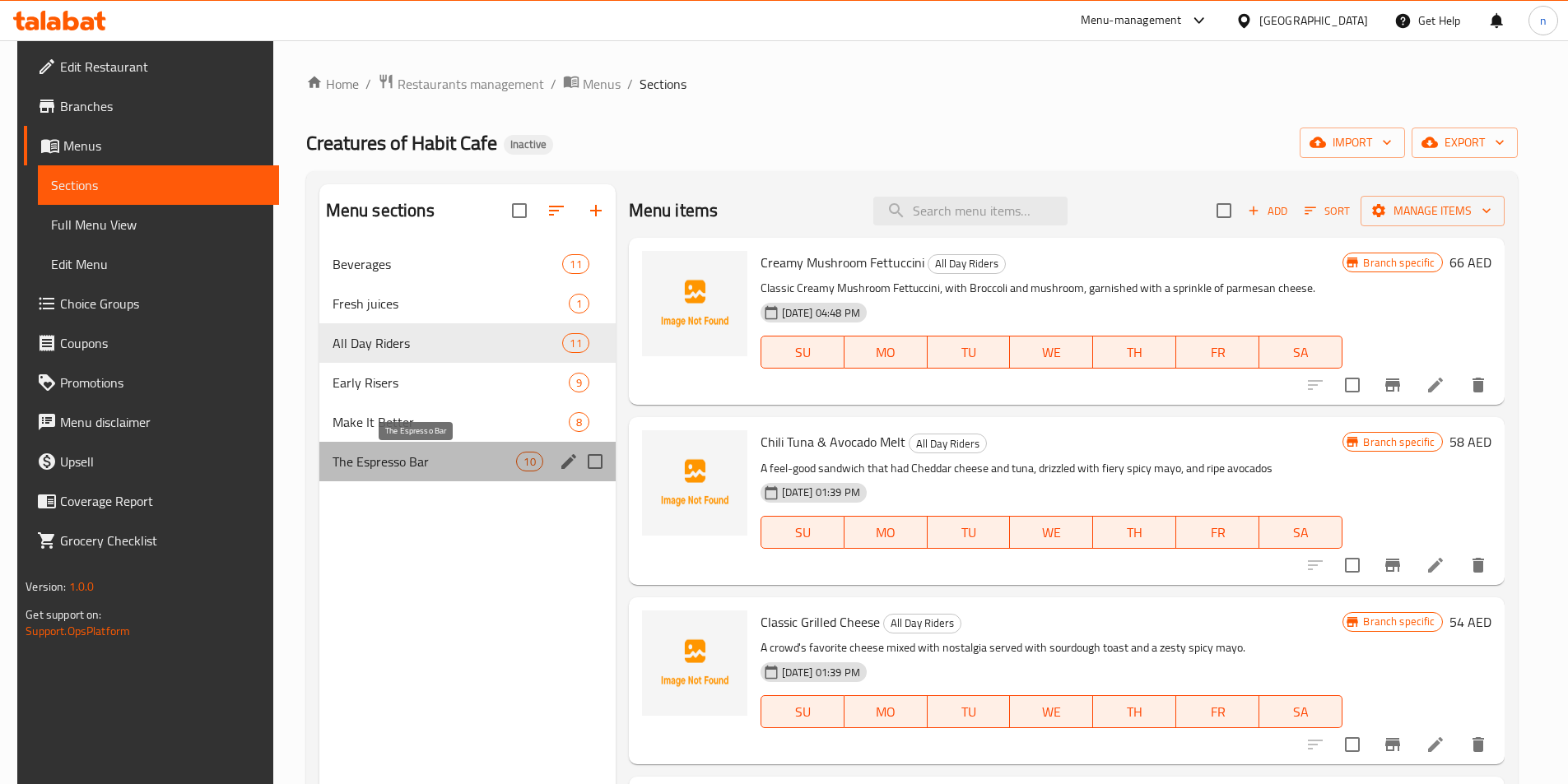
click at [380, 465] on span "The Espresso Bar" at bounding box center [424, 462] width 185 height 20
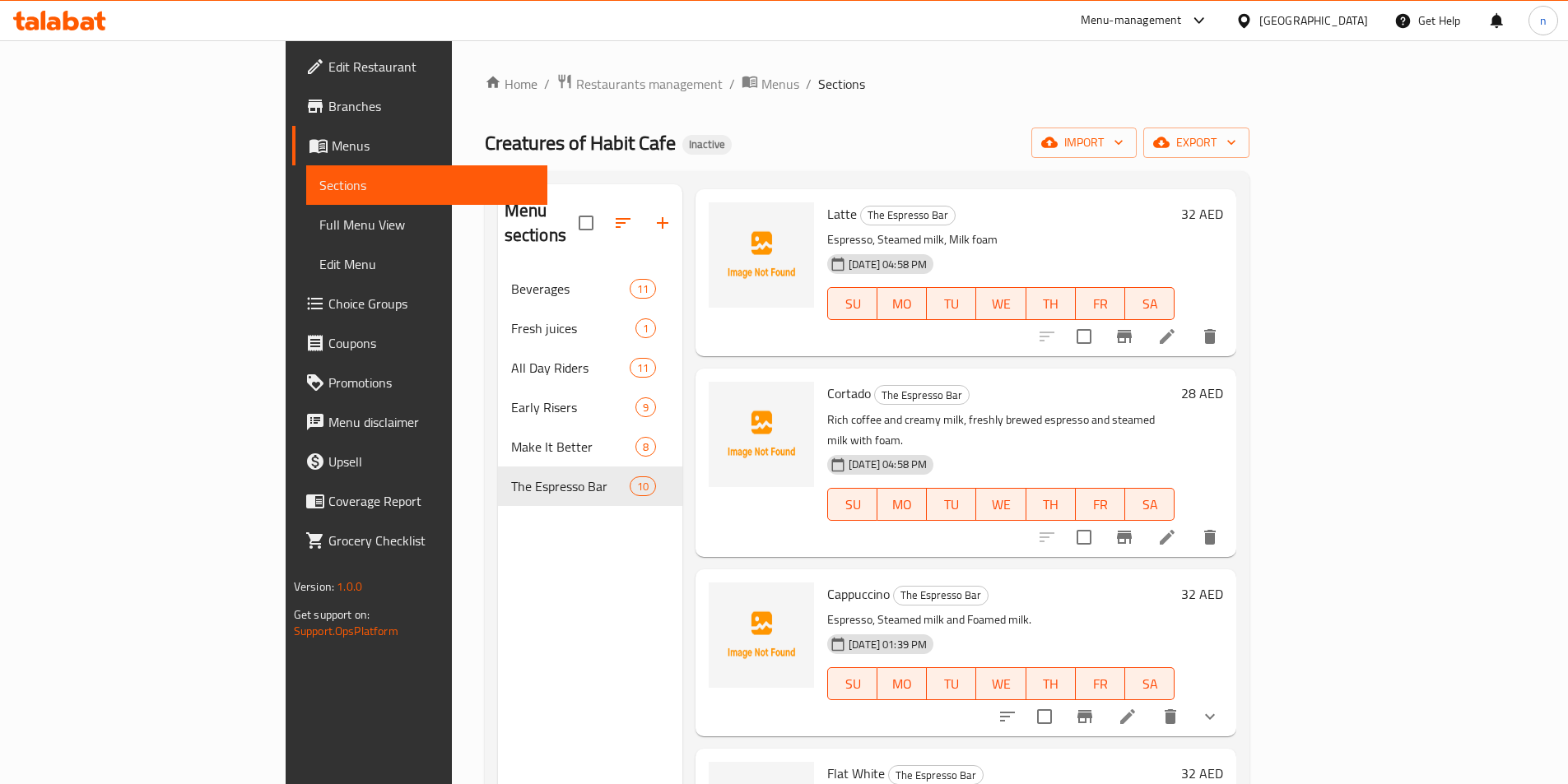
scroll to position [329, 0]
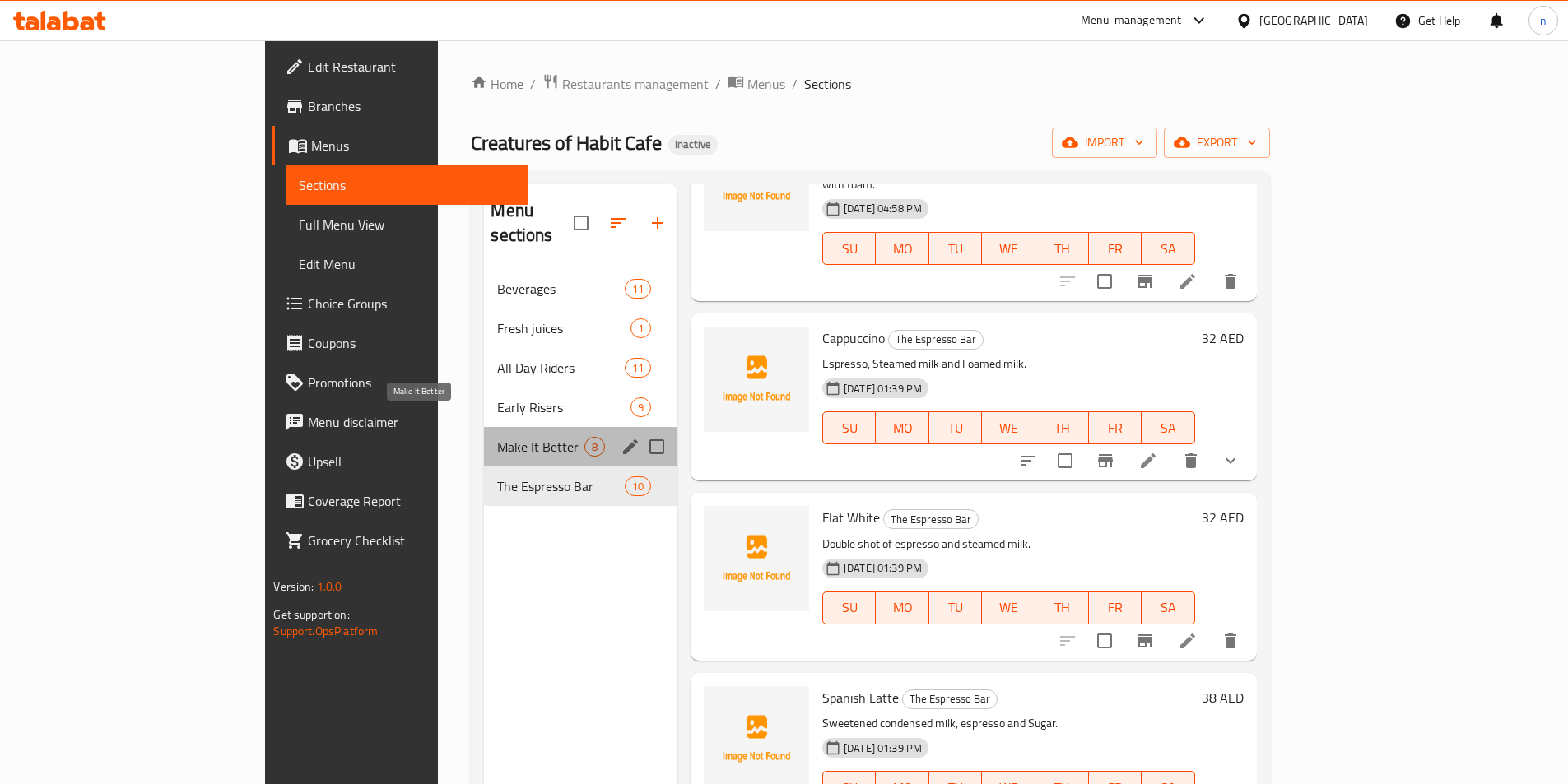
click at [497, 437] on span "Make It Better" at bounding box center [540, 447] width 86 height 20
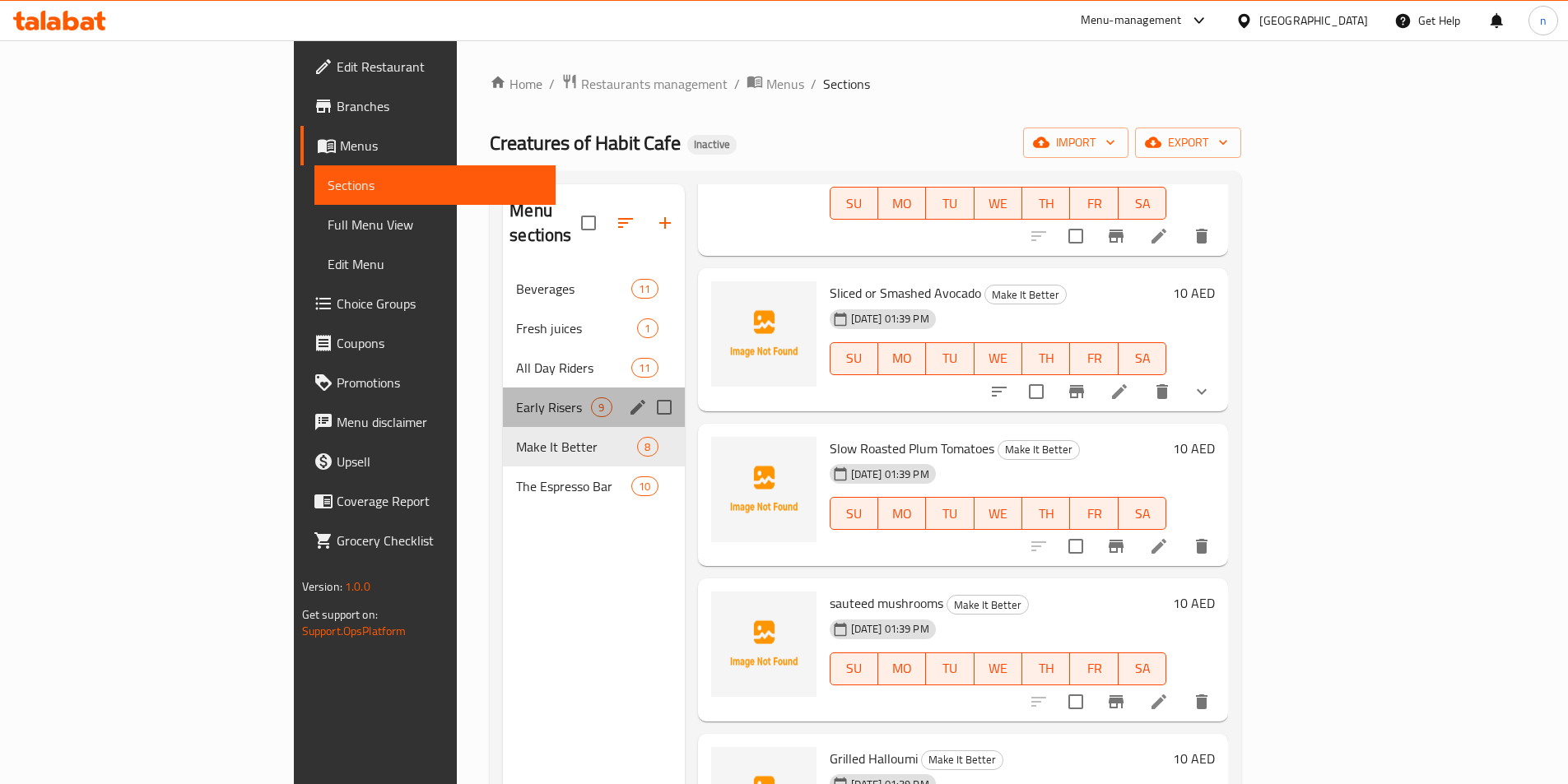
click at [503, 395] on div "Early Risers 9" at bounding box center [593, 407] width 181 height 39
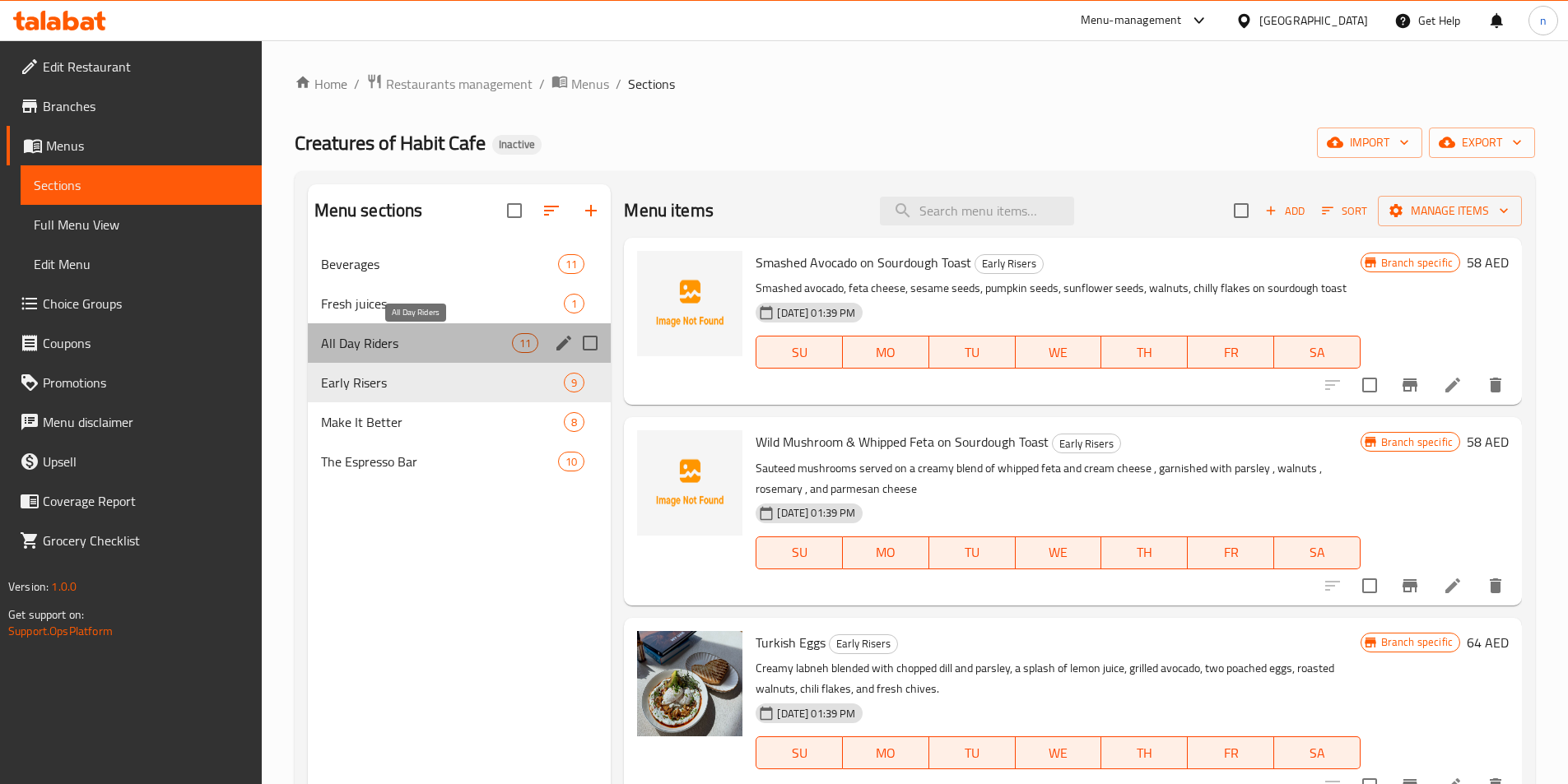
click at [375, 336] on span "All Day Riders" at bounding box center [417, 343] width 192 height 20
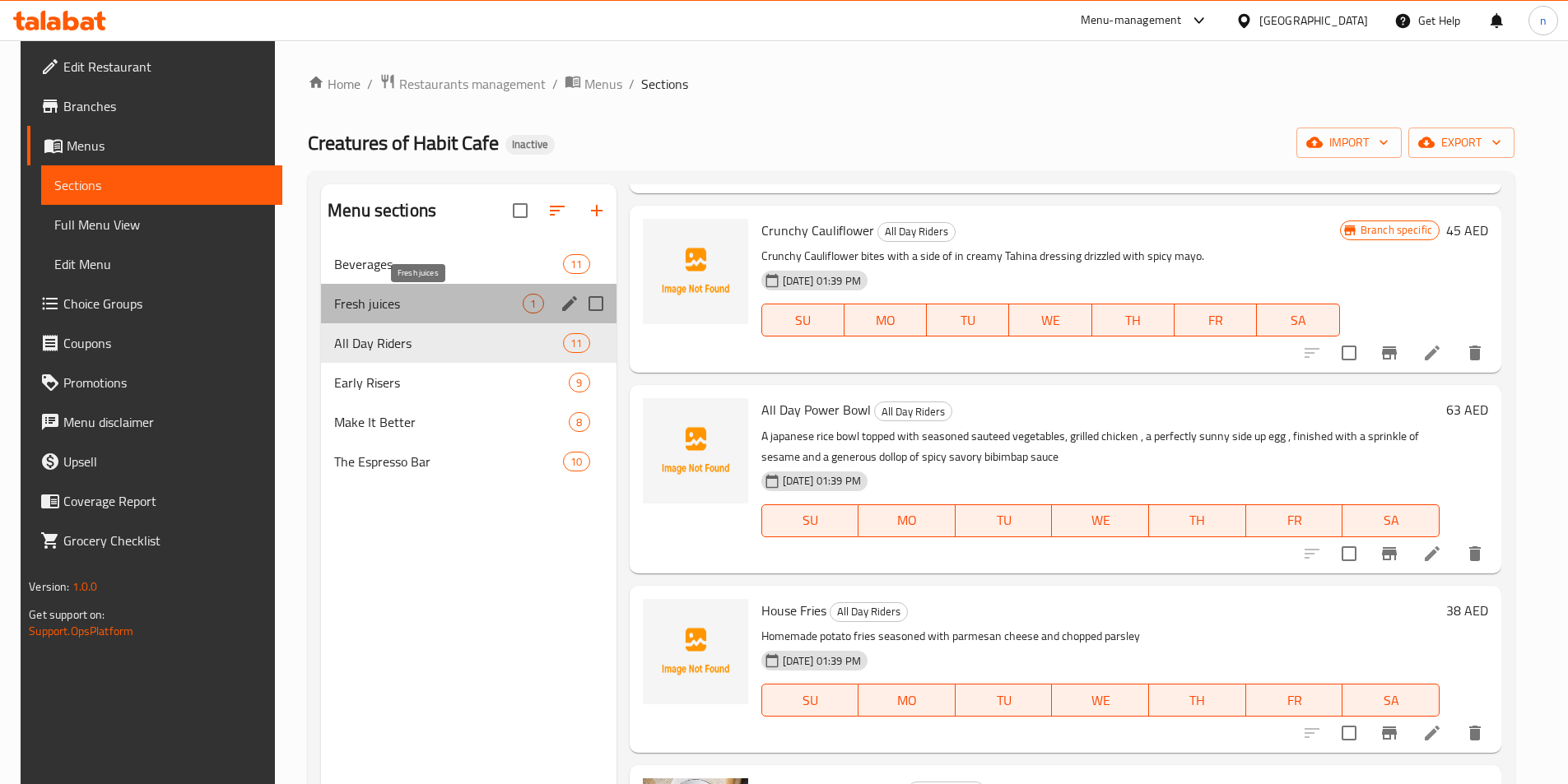
click at [385, 301] on span "Fresh juices" at bounding box center [429, 304] width 189 height 20
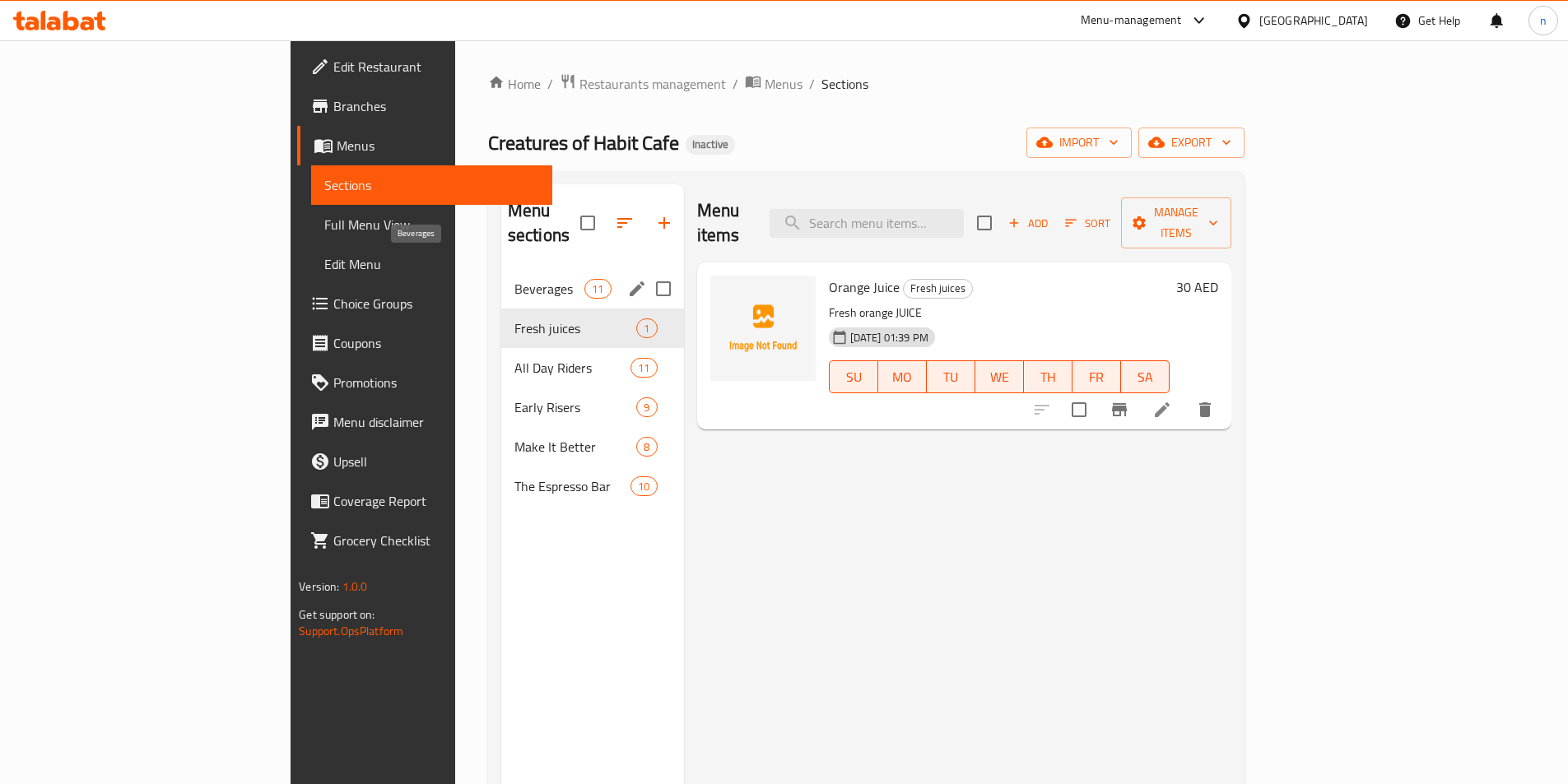
click at [515, 279] on span "Beverages" at bounding box center [550, 289] width 70 height 20
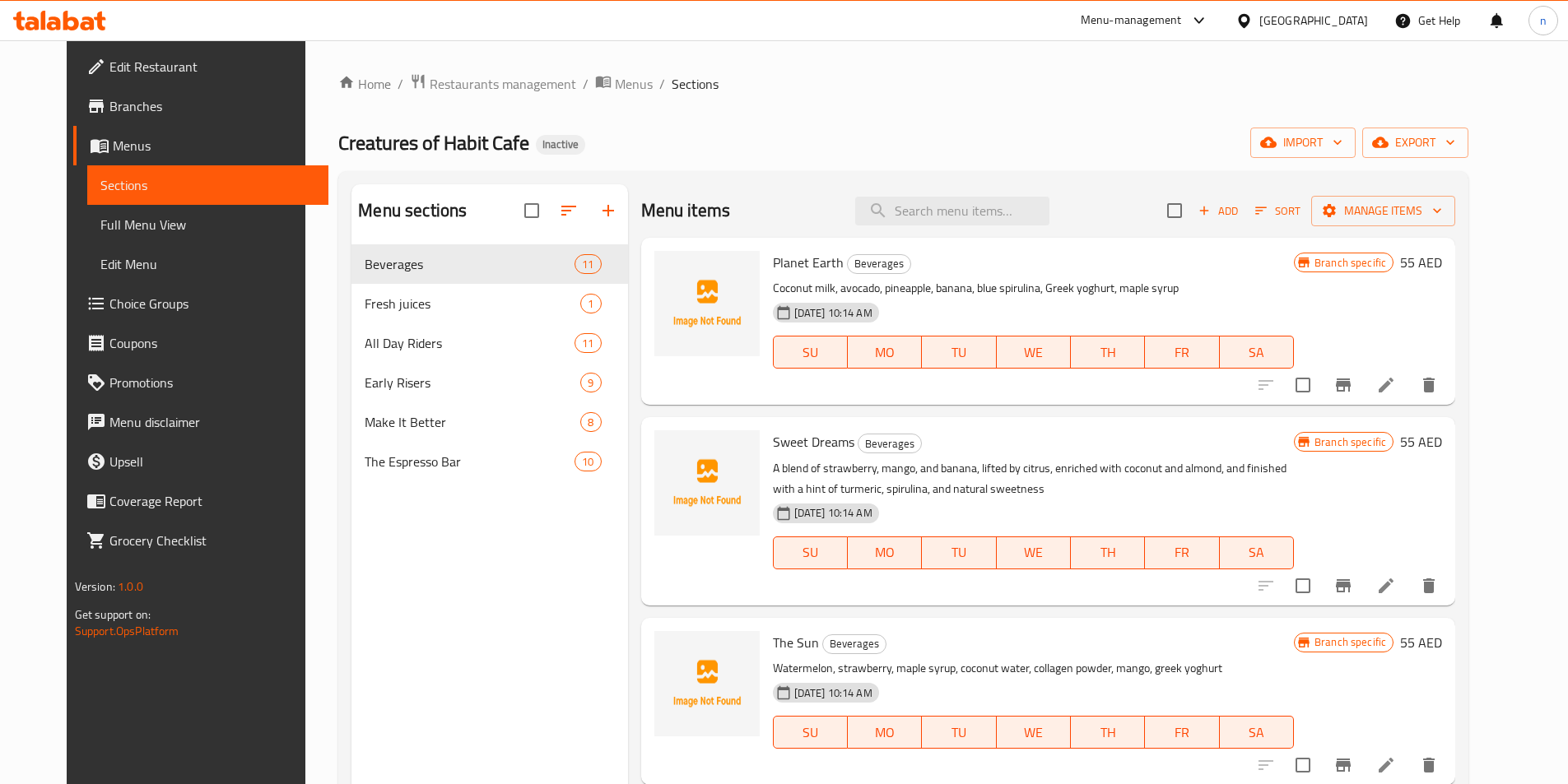
click at [1290, 32] on div "[GEOGRAPHIC_DATA]" at bounding box center [1302, 20] width 159 height 39
click at [1294, 24] on div "[GEOGRAPHIC_DATA]" at bounding box center [1313, 21] width 109 height 18
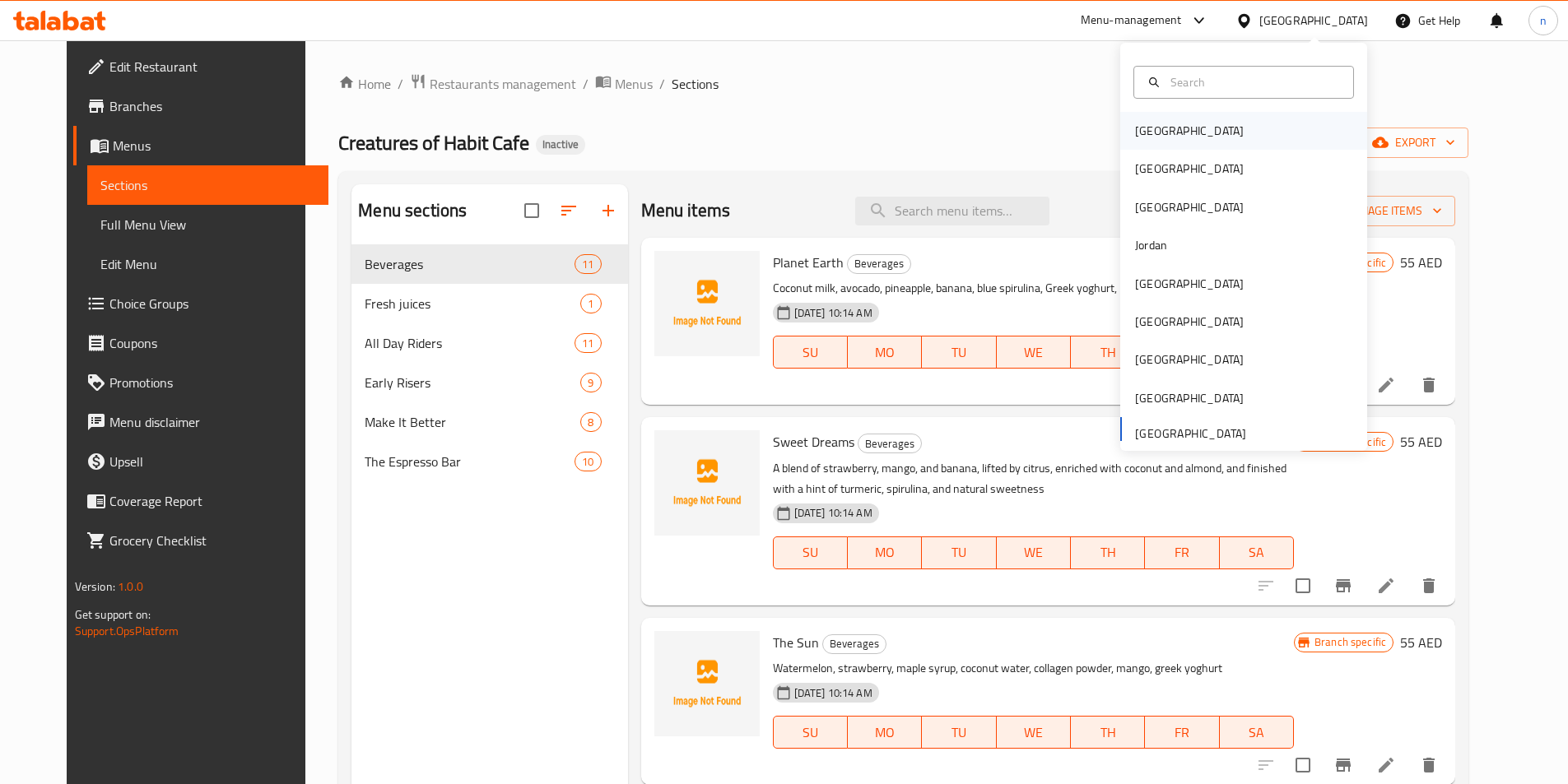
click at [1220, 130] on div "[GEOGRAPHIC_DATA]" at bounding box center [1244, 130] width 247 height 38
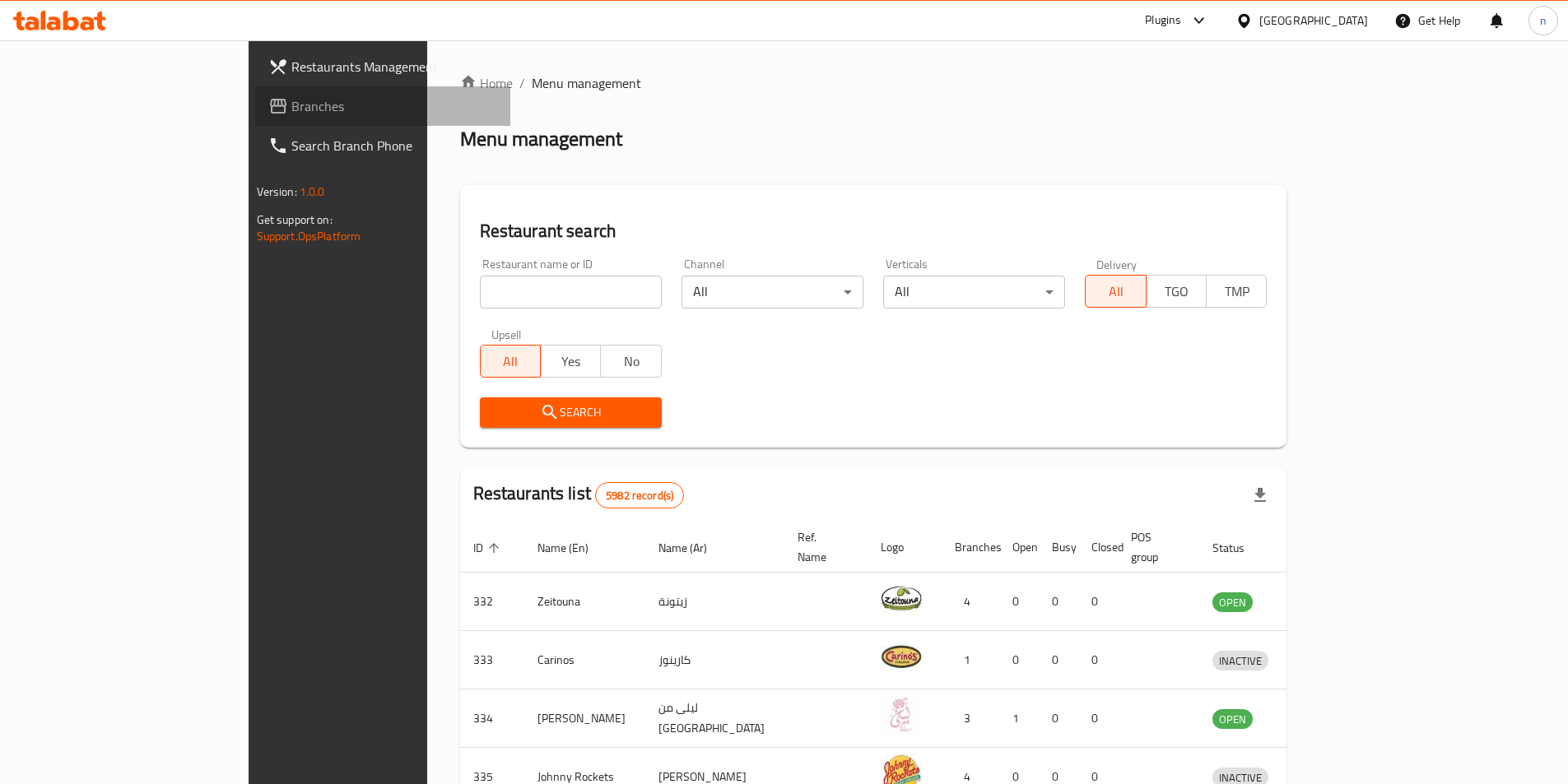
click at [292, 101] on span "Branches" at bounding box center [394, 106] width 206 height 20
